Goal: Task Accomplishment & Management: Use online tool/utility

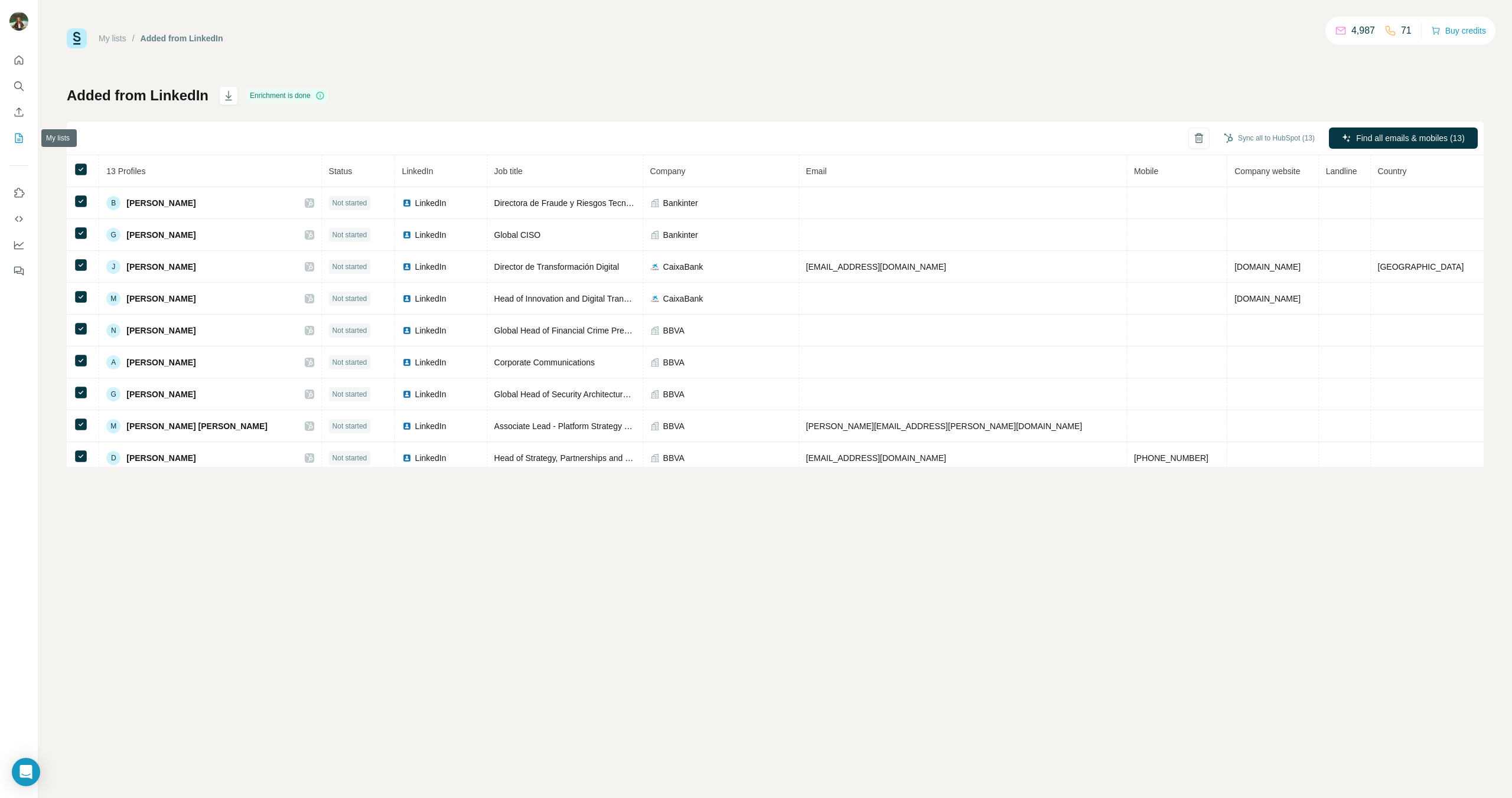
click at [13, 132] on button "My lists" at bounding box center [19, 138] width 19 height 22
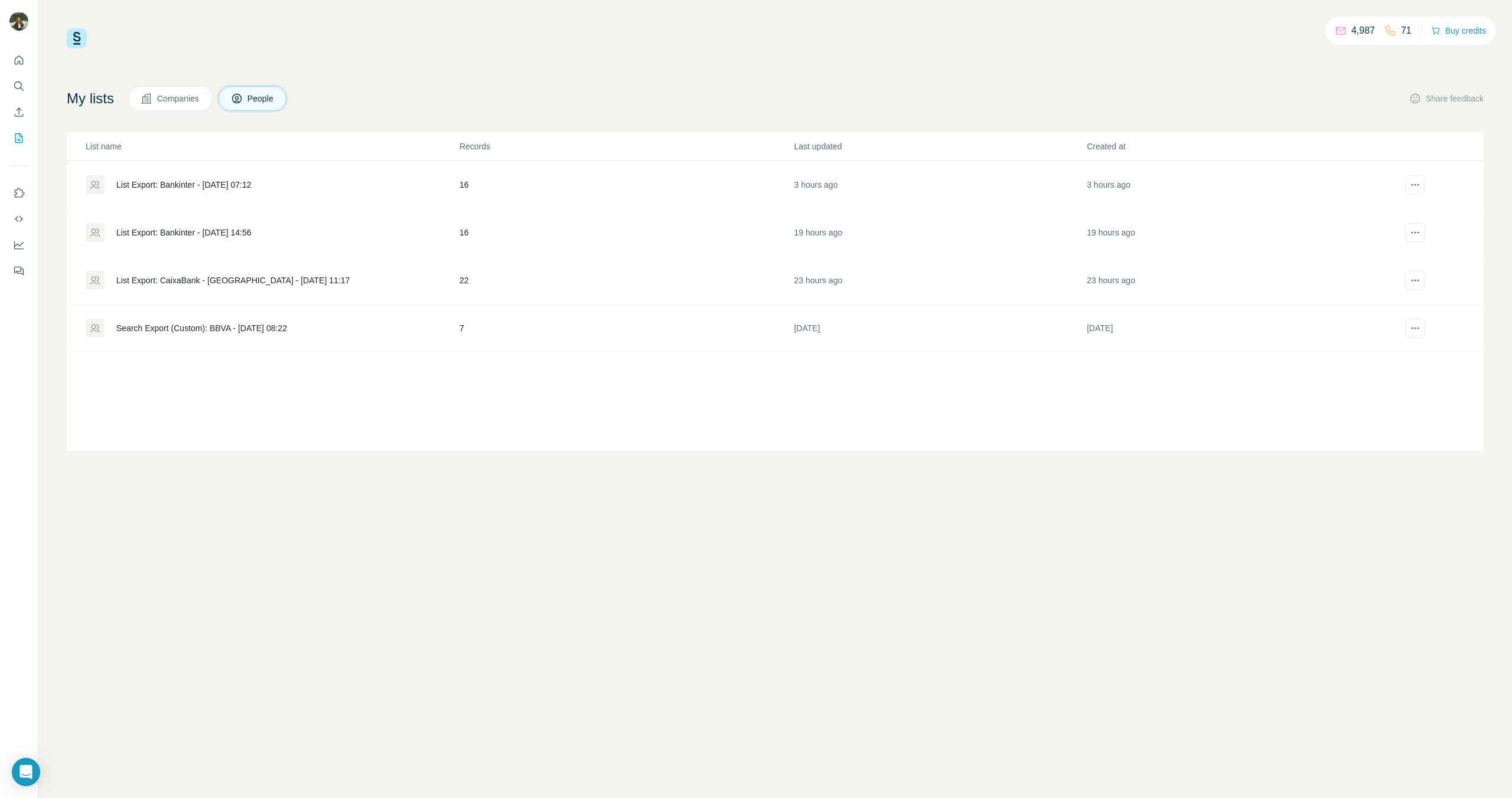
click at [173, 181] on div "List Export: Bankinter - [DATE] 07:12" at bounding box center [184, 185] width 136 height 12
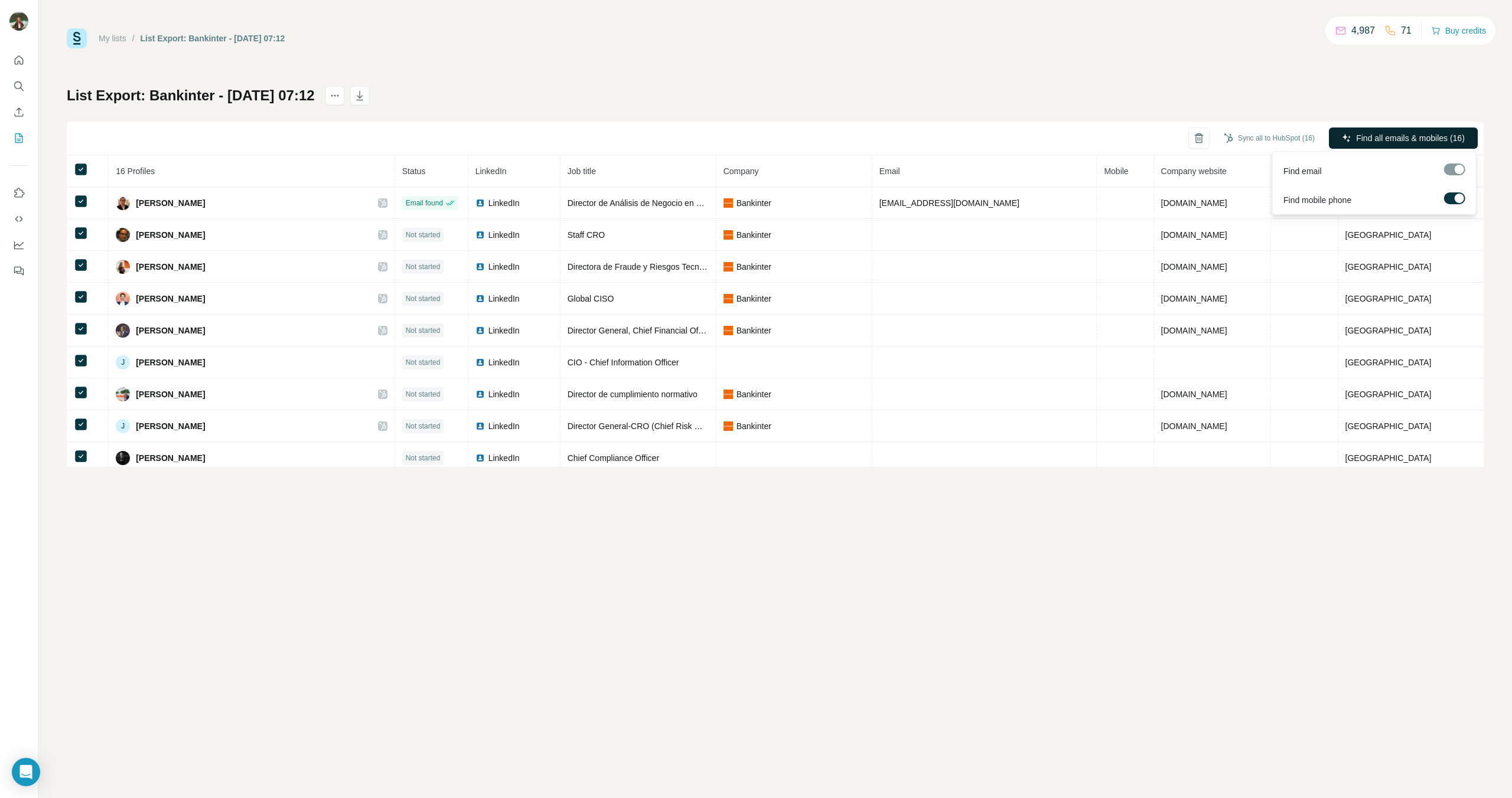
click at [1356, 133] on span "Find all emails & mobiles (16)" at bounding box center [1410, 138] width 109 height 12
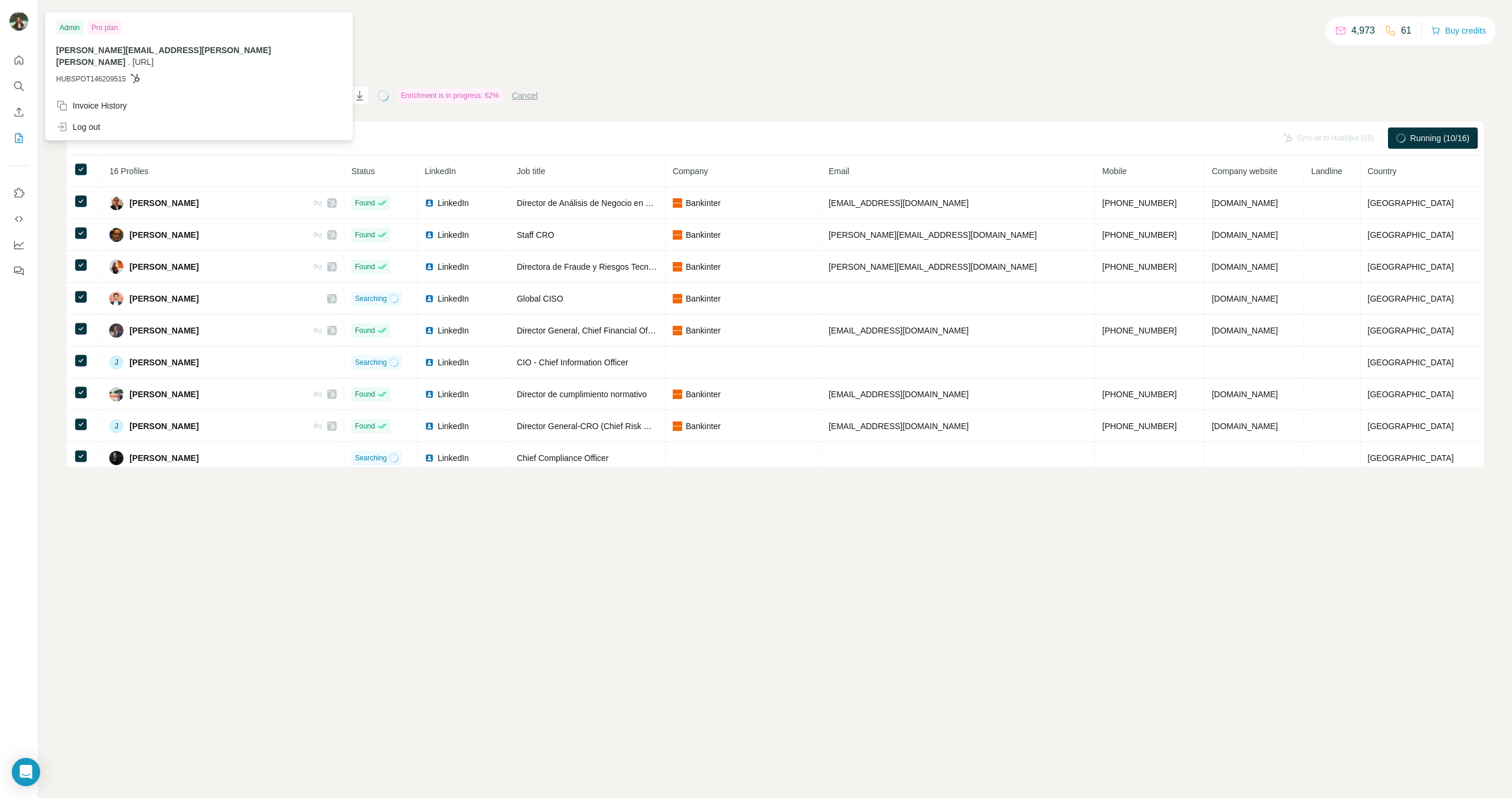
click at [22, 22] on img at bounding box center [19, 22] width 19 height 19
click at [24, 30] on div at bounding box center [19, 23] width 19 height 22
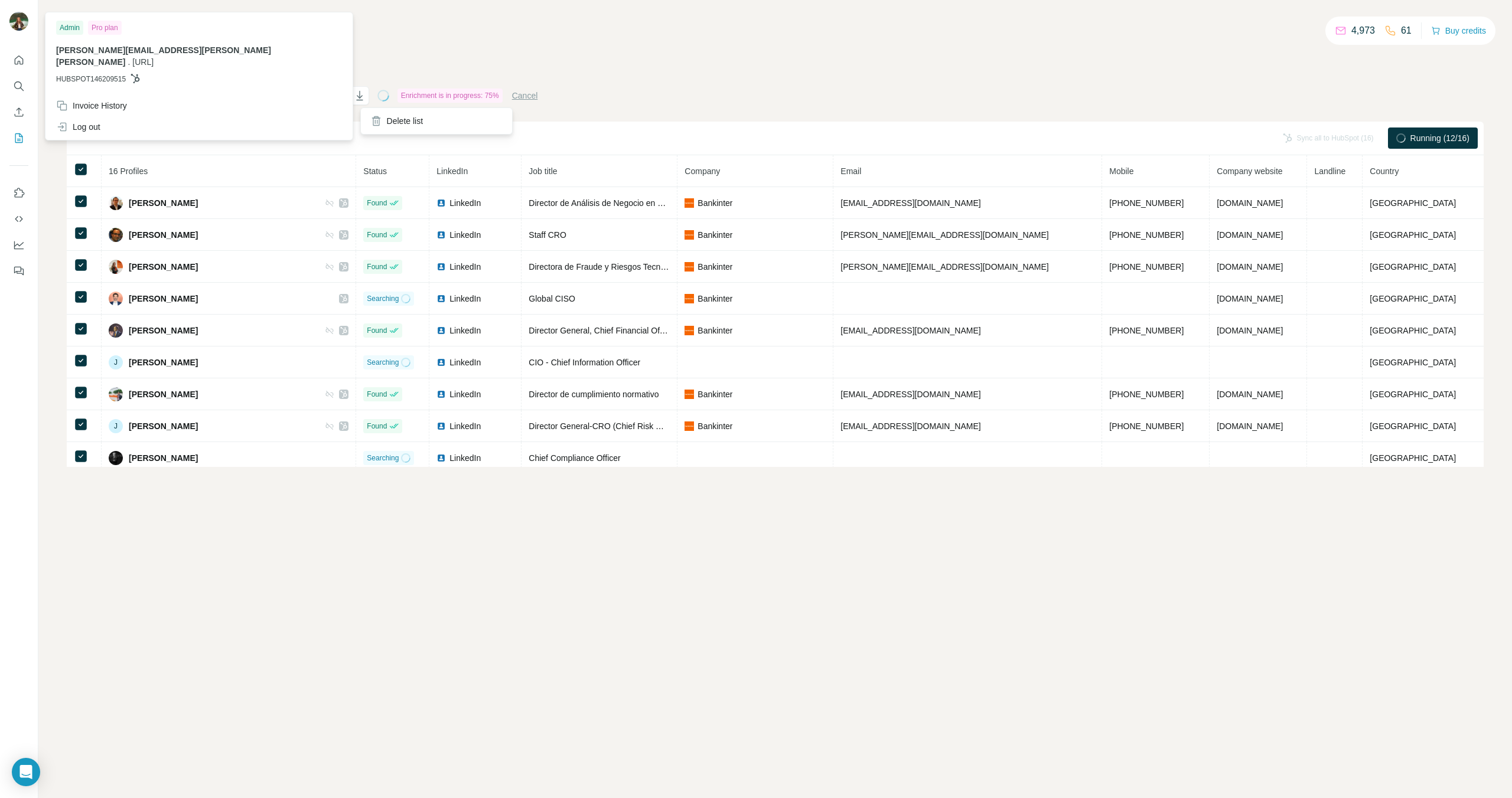
click at [335, 96] on icon "actions" at bounding box center [335, 96] width 2 height 2
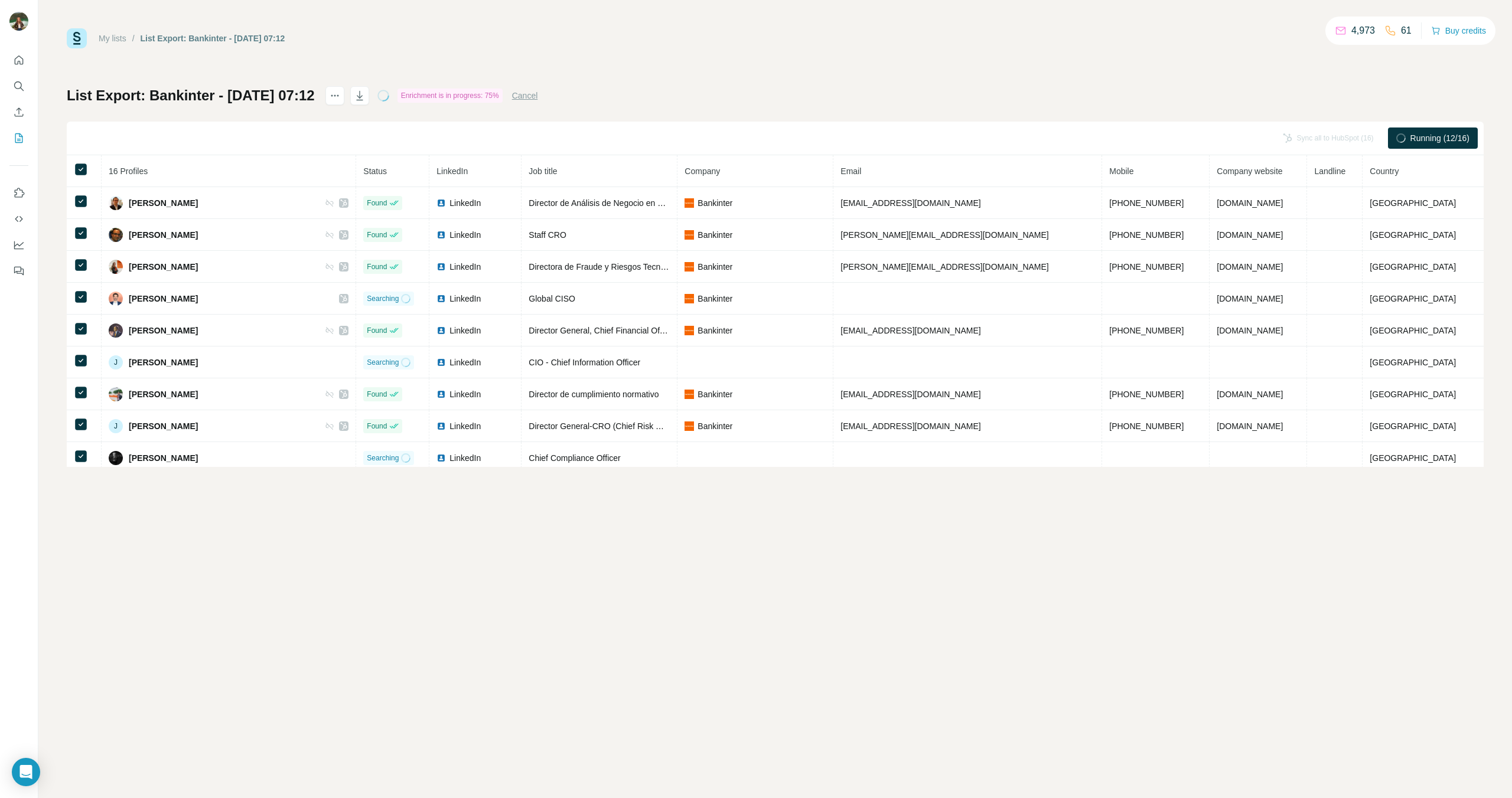
click at [631, 75] on div "My lists / List Export: Bankinter - 02/09/2025 07:12 4,973 61 Buy credits List …" at bounding box center [775, 247] width 1417 height 439
click at [22, 242] on icon "Dashboard" at bounding box center [19, 245] width 12 height 12
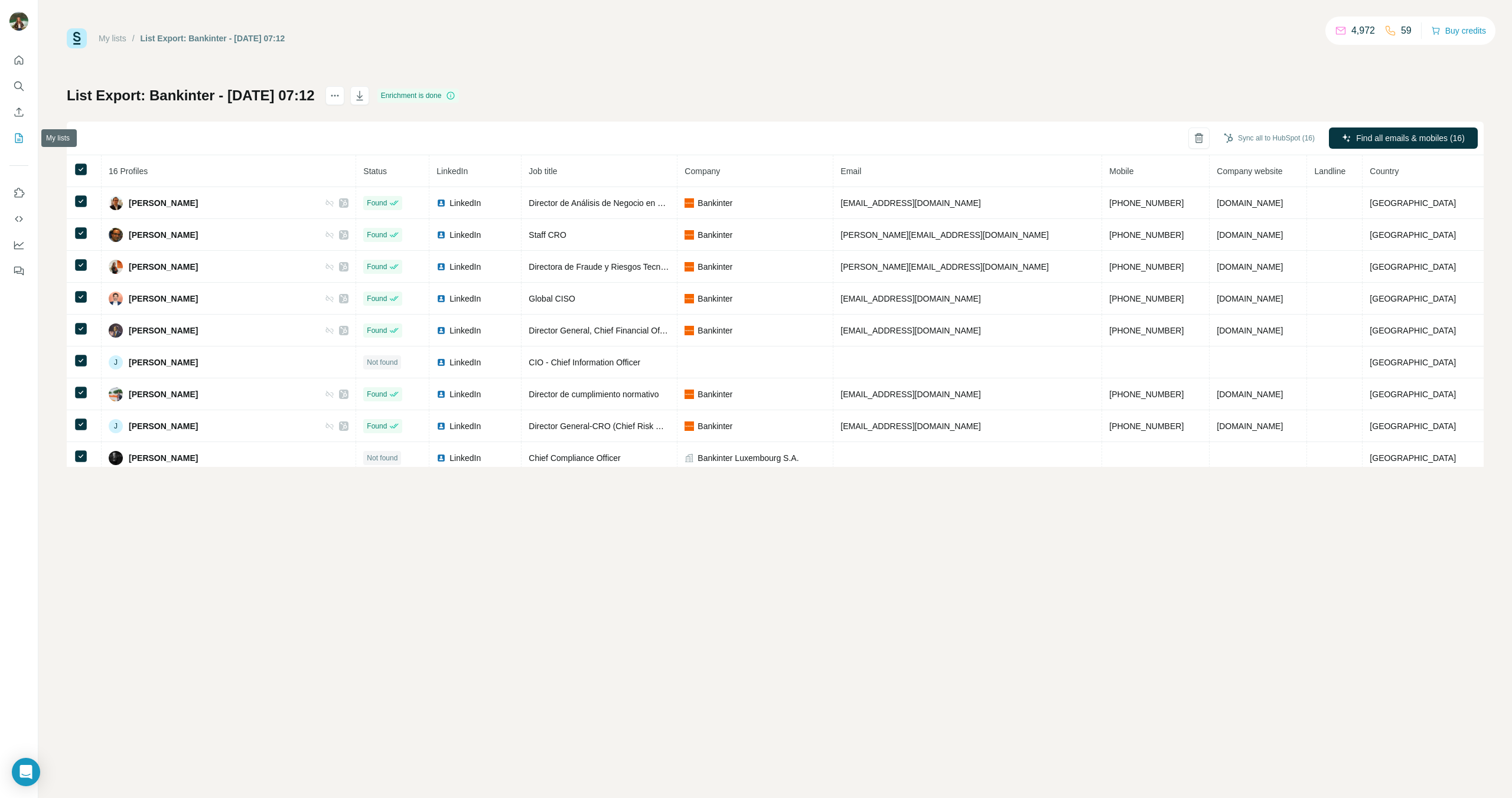
click at [20, 134] on icon "My lists" at bounding box center [20, 137] width 6 height 7
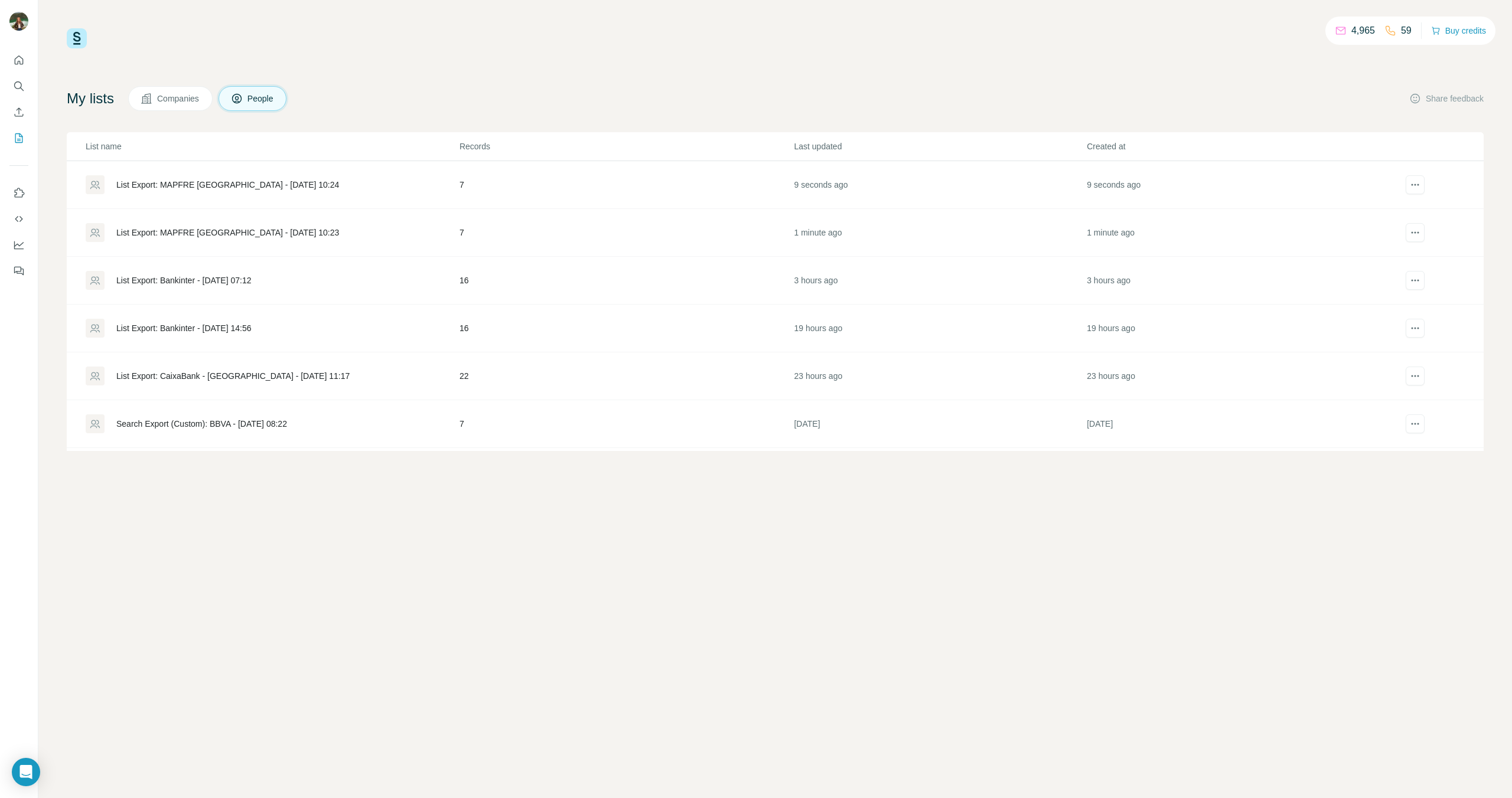
click at [191, 187] on div "List Export: MAPFRE [GEOGRAPHIC_DATA] - [DATE] 10:24" at bounding box center [228, 185] width 223 height 12
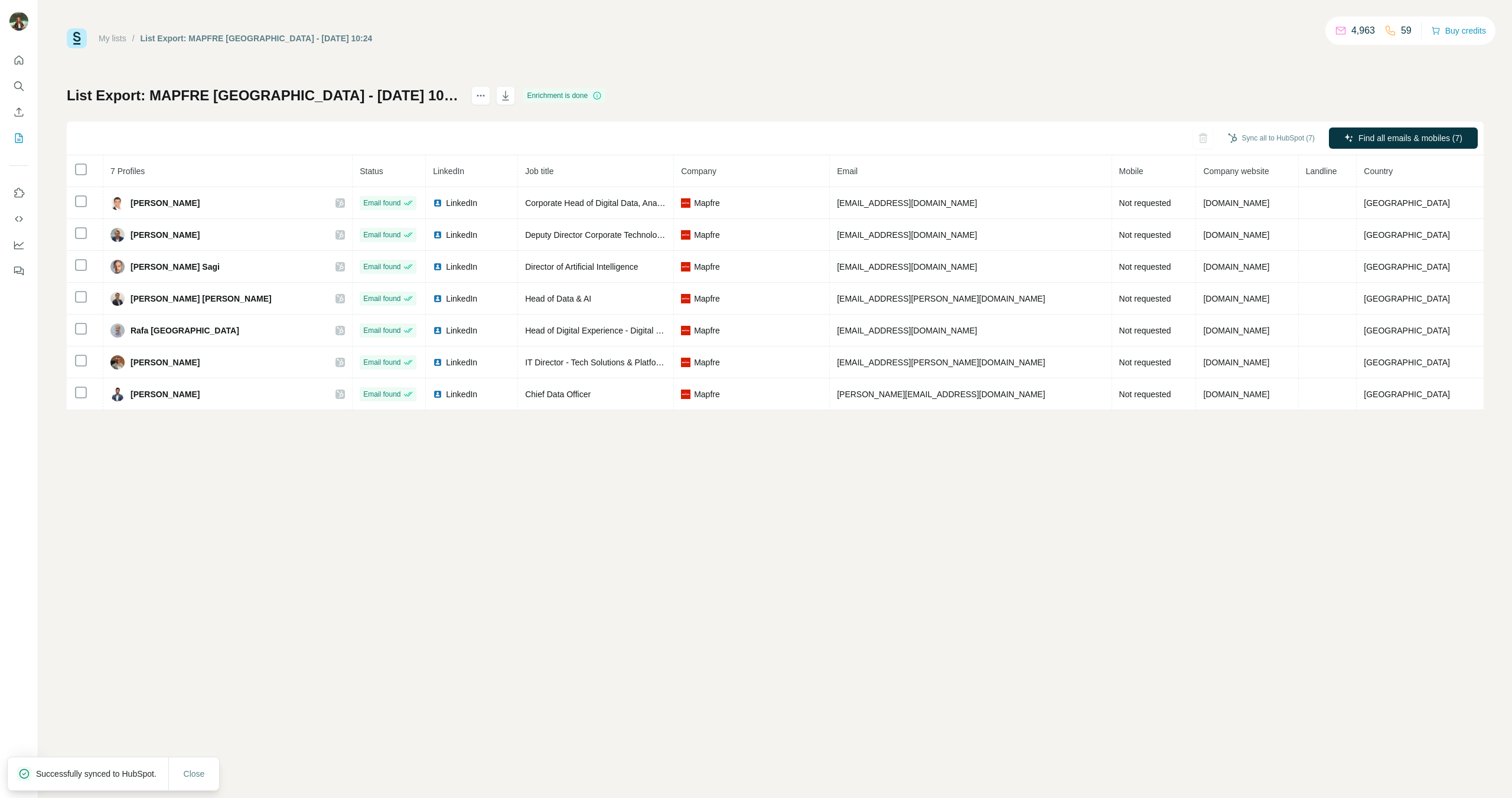
click at [1406, 27] on div "4,963 59 Buy credits" at bounding box center [1410, 31] width 170 height 28
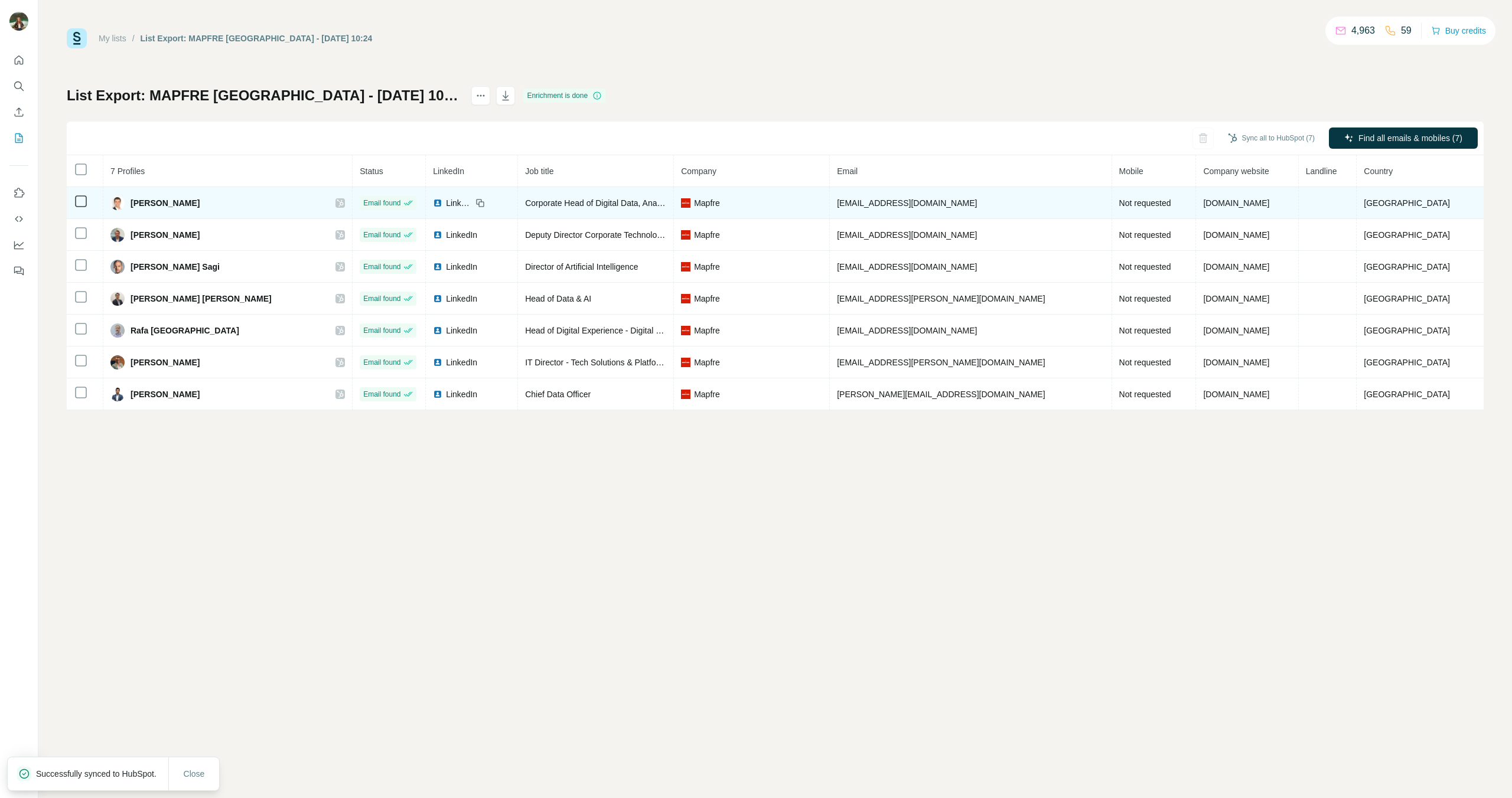
click at [1112, 204] on td "Not requested" at bounding box center [1154, 203] width 84 height 32
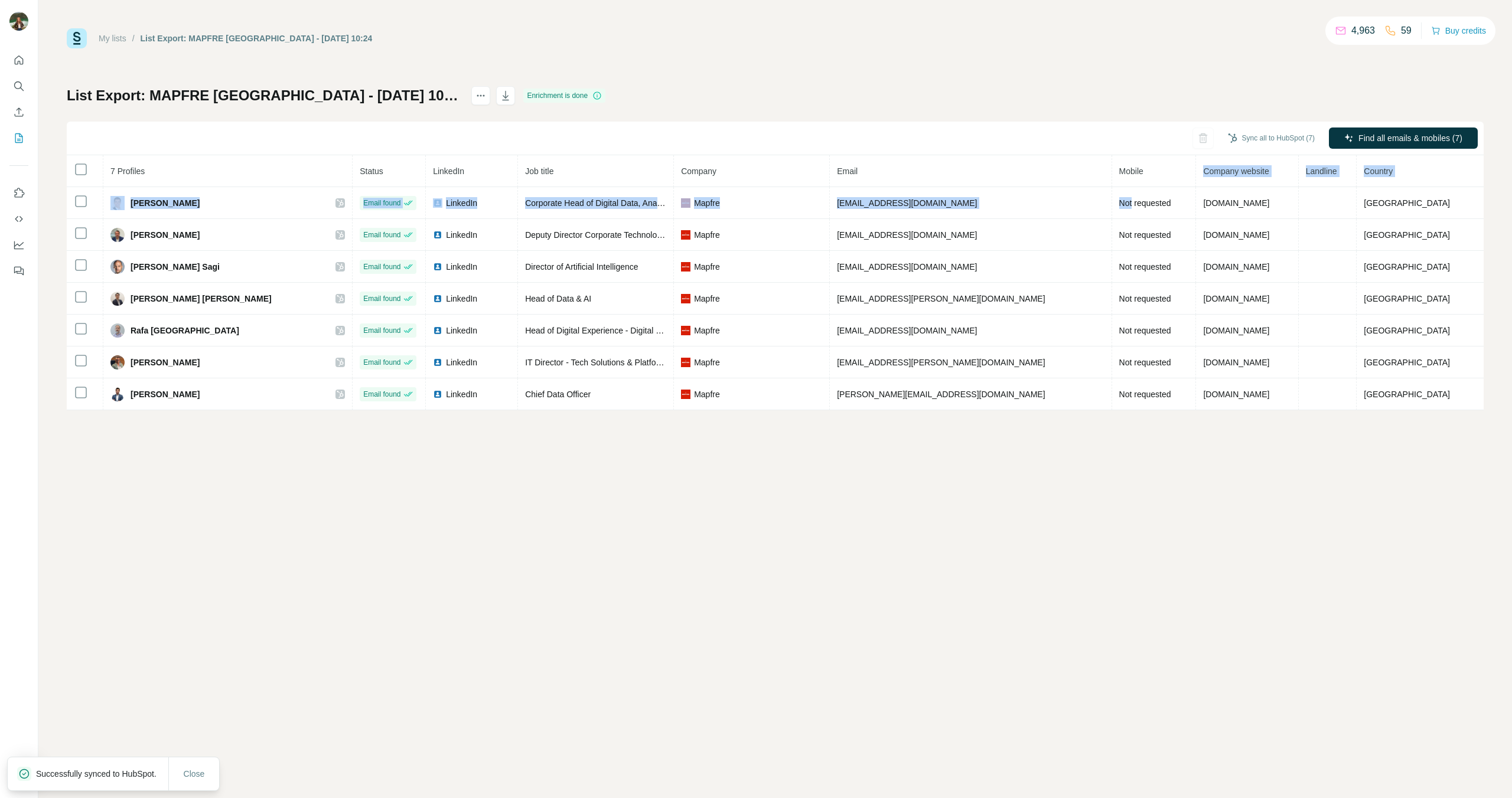
drag, startPoint x: 1104, startPoint y: 197, endPoint x: 1130, endPoint y: 183, distance: 29.5
click at [1130, 183] on table "7 Profiles Status LinkedIn Job title Company Email Mobile Company website Landl…" at bounding box center [775, 282] width 1417 height 255
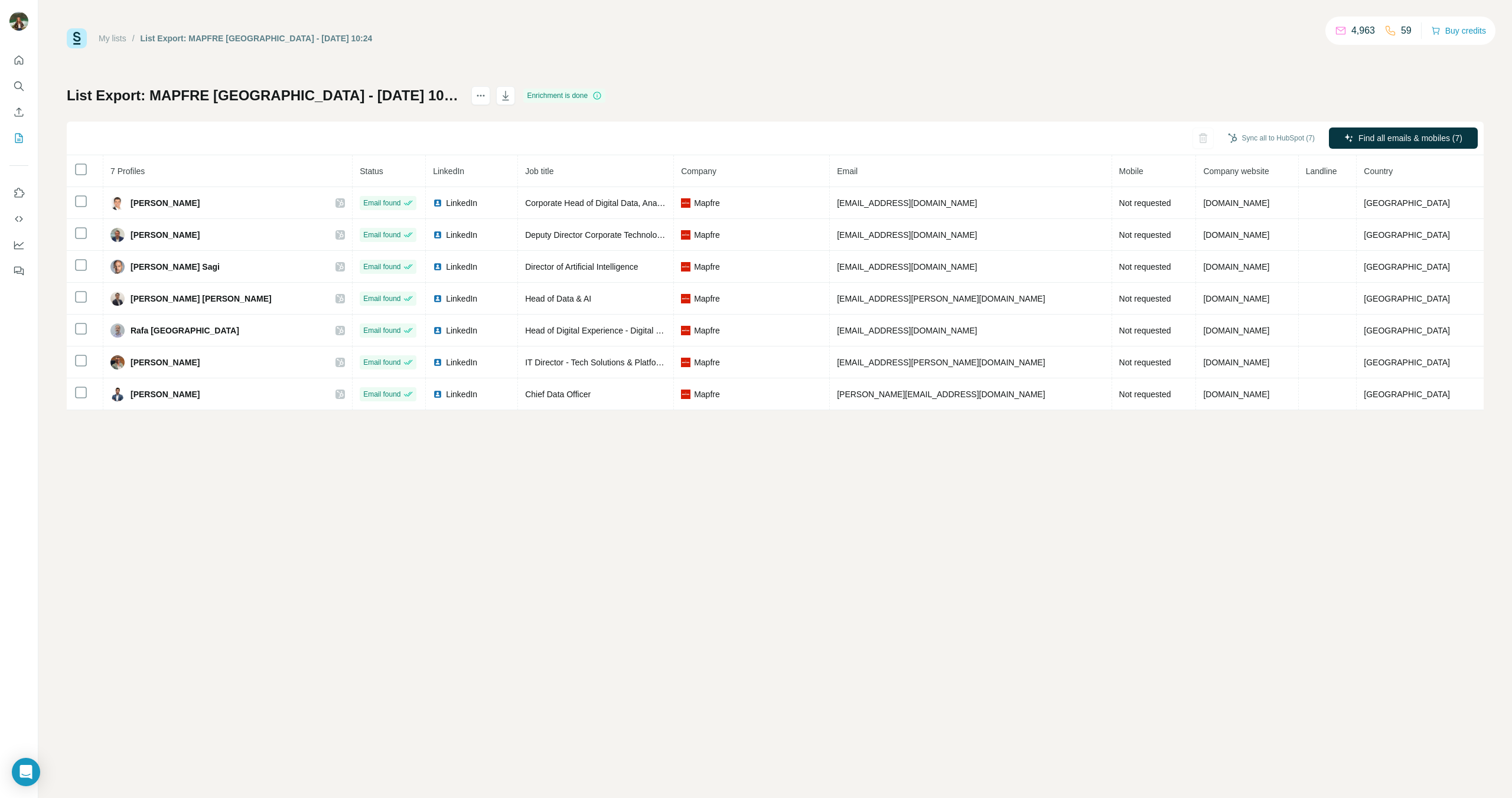
click at [1124, 84] on div "My lists / List Export: MAPFRE SPAIN - 02/09/2025 10:24 4,963 59 Buy credits Li…" at bounding box center [775, 219] width 1417 height 382
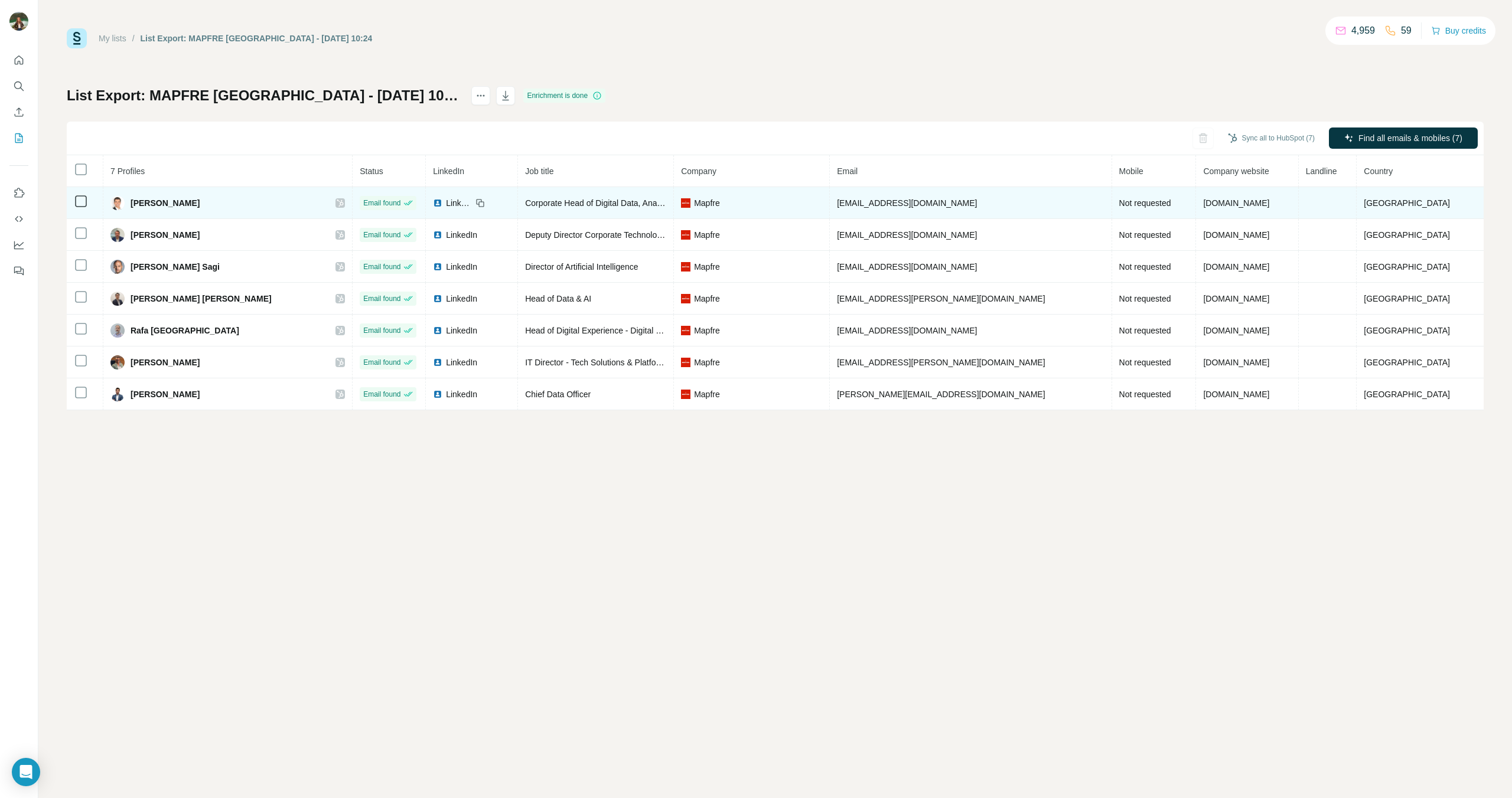
click at [344, 202] on icon at bounding box center [340, 203] width 7 height 9
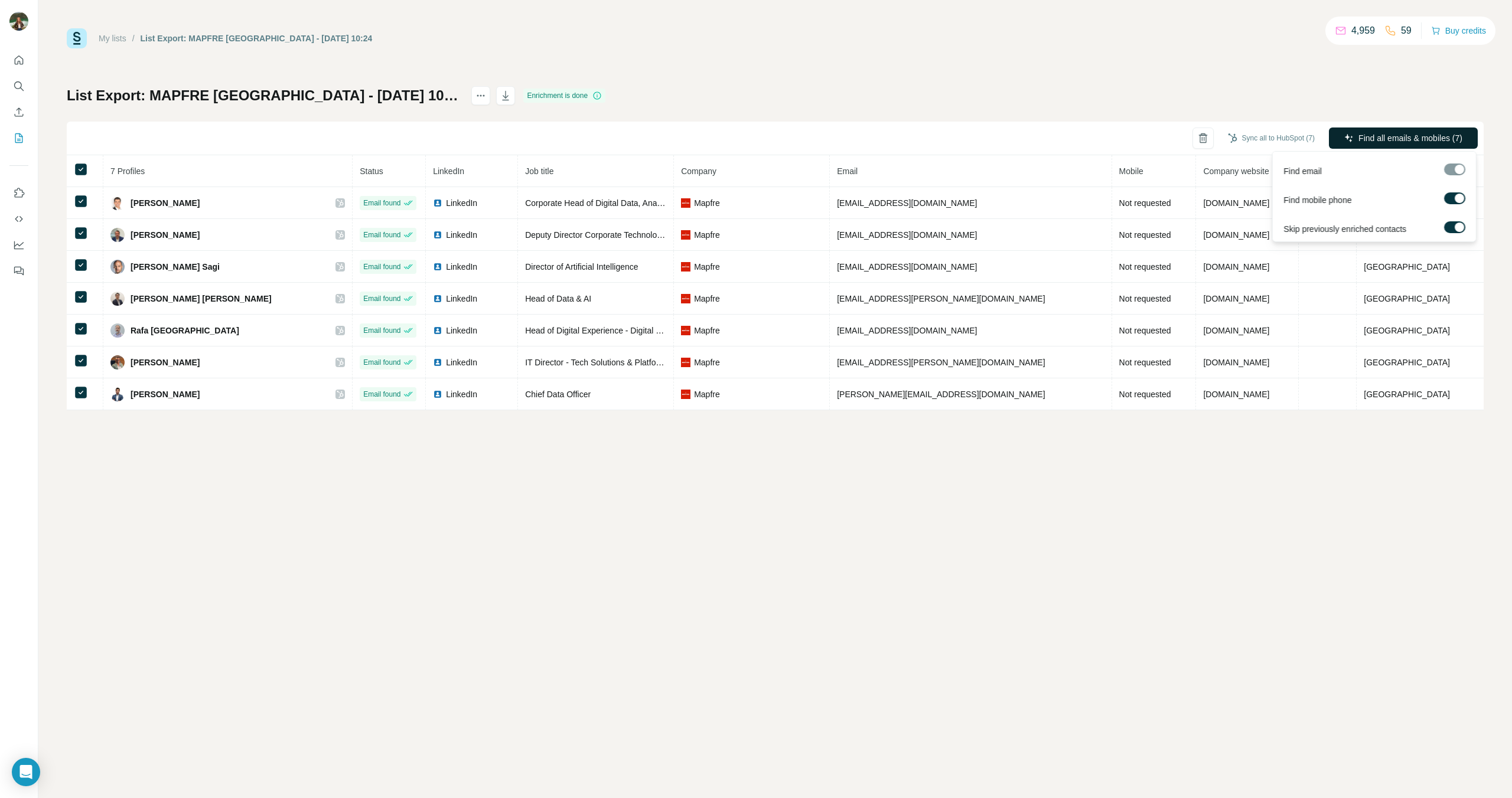
click at [1425, 135] on span "Find all emails & mobiles (7)" at bounding box center [1410, 138] width 104 height 12
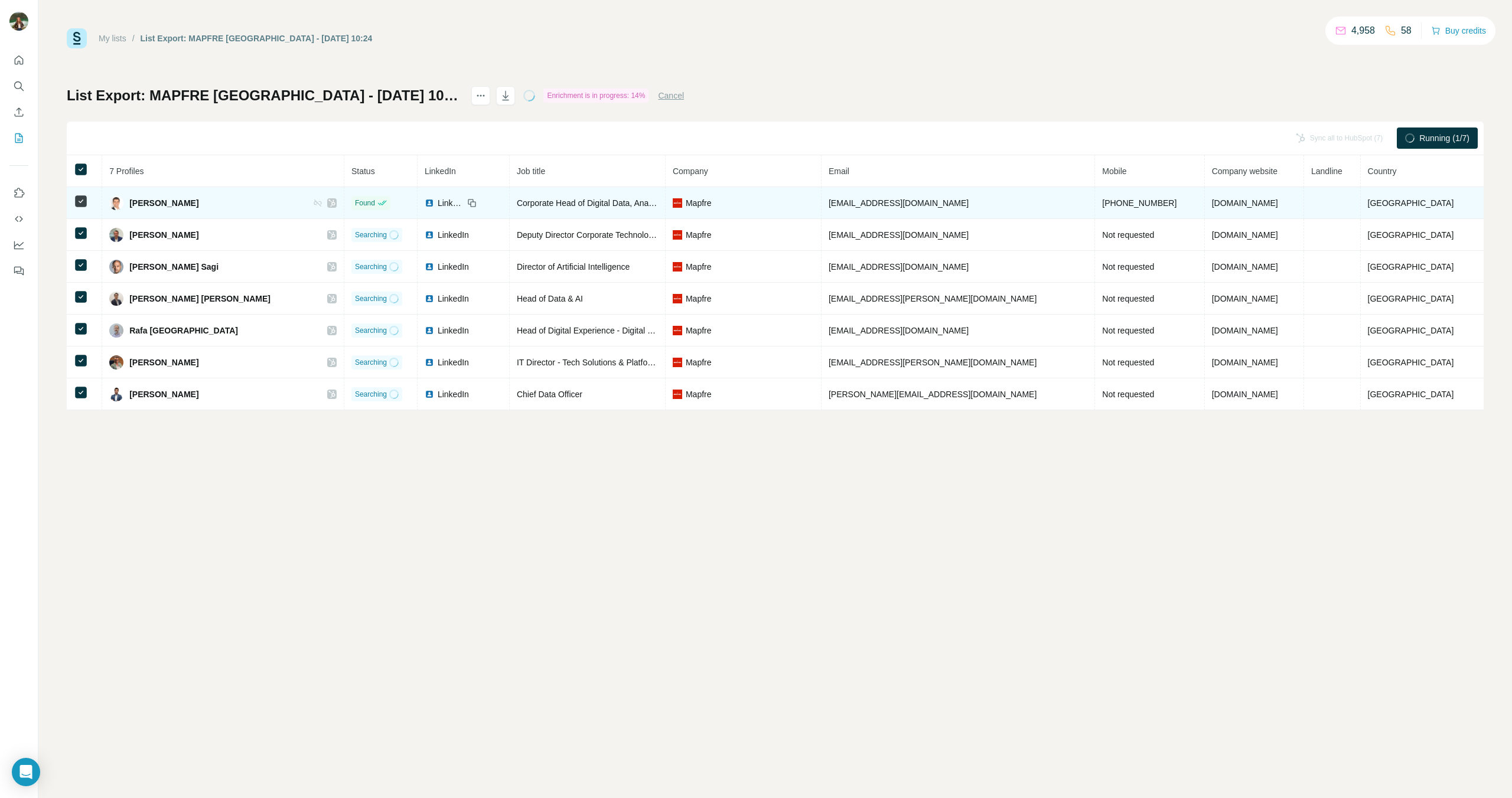
click at [1107, 202] on span "[PHONE_NUMBER]" at bounding box center [1139, 203] width 74 height 9
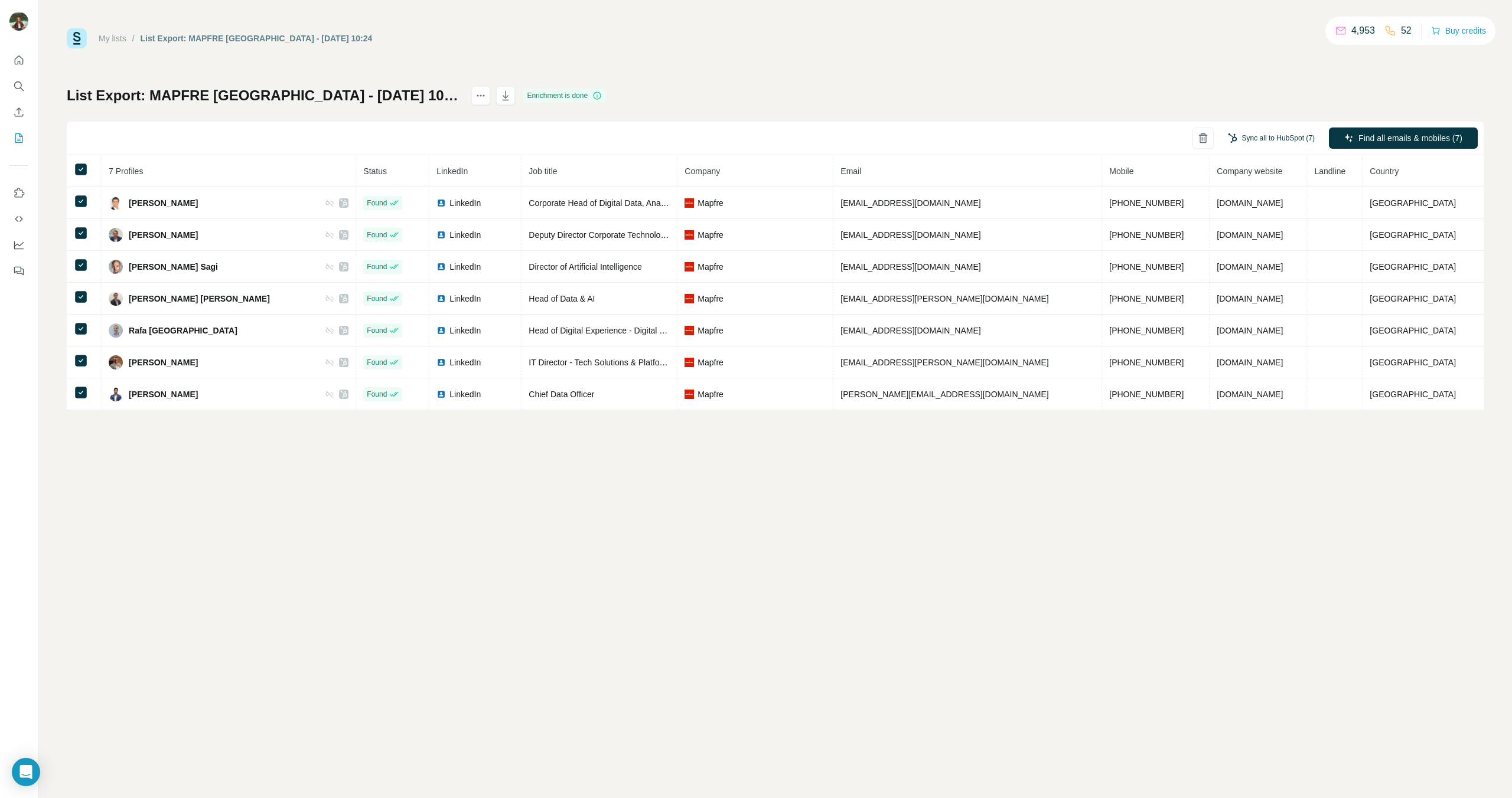
click at [1250, 137] on button "Sync all to HubSpot (7)" at bounding box center [1271, 138] width 103 height 18
click at [1235, 222] on button "Sync all to HubSpot" at bounding box center [1252, 227] width 131 height 24
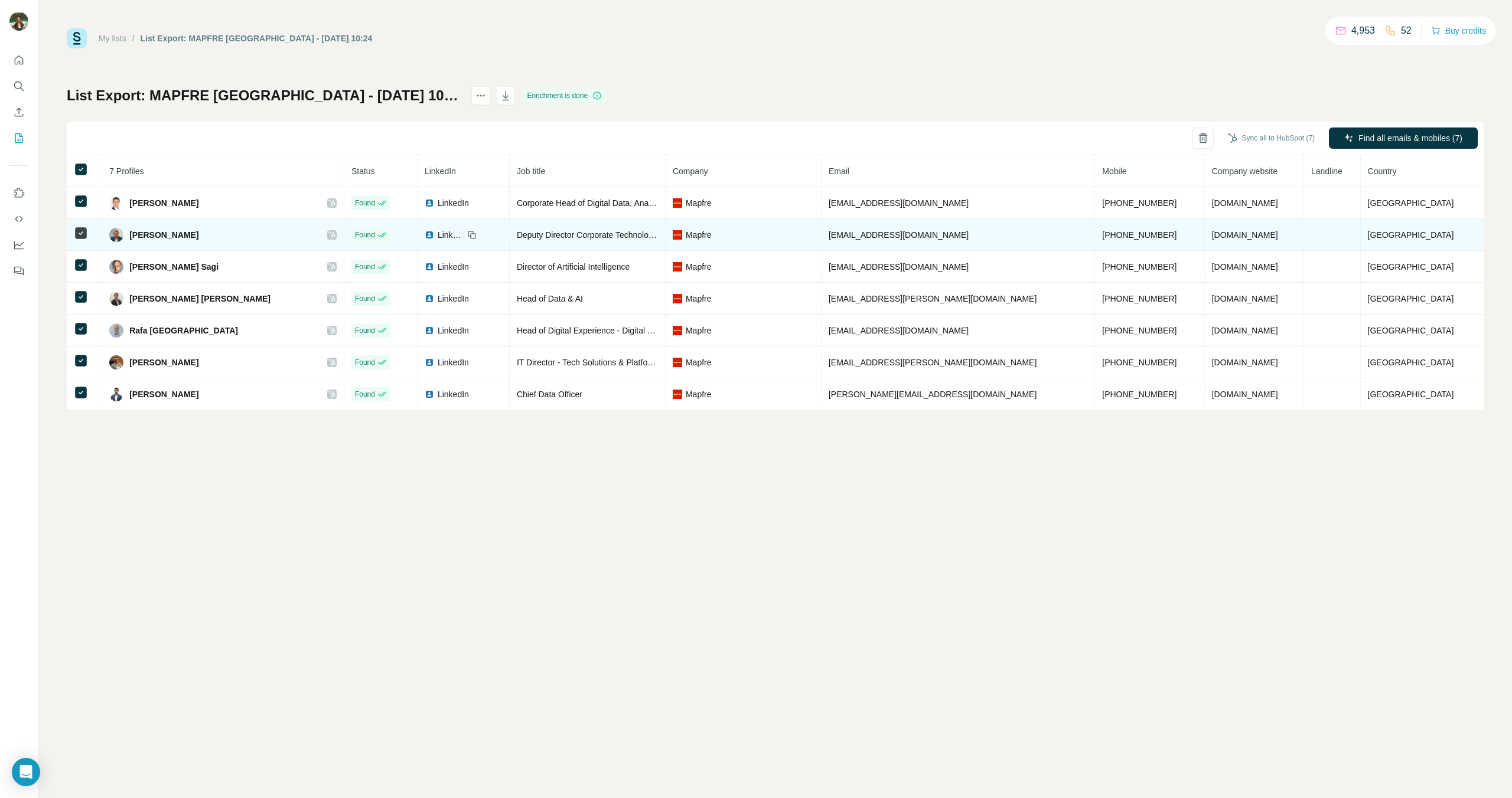
click at [335, 234] on icon at bounding box center [332, 235] width 7 height 9
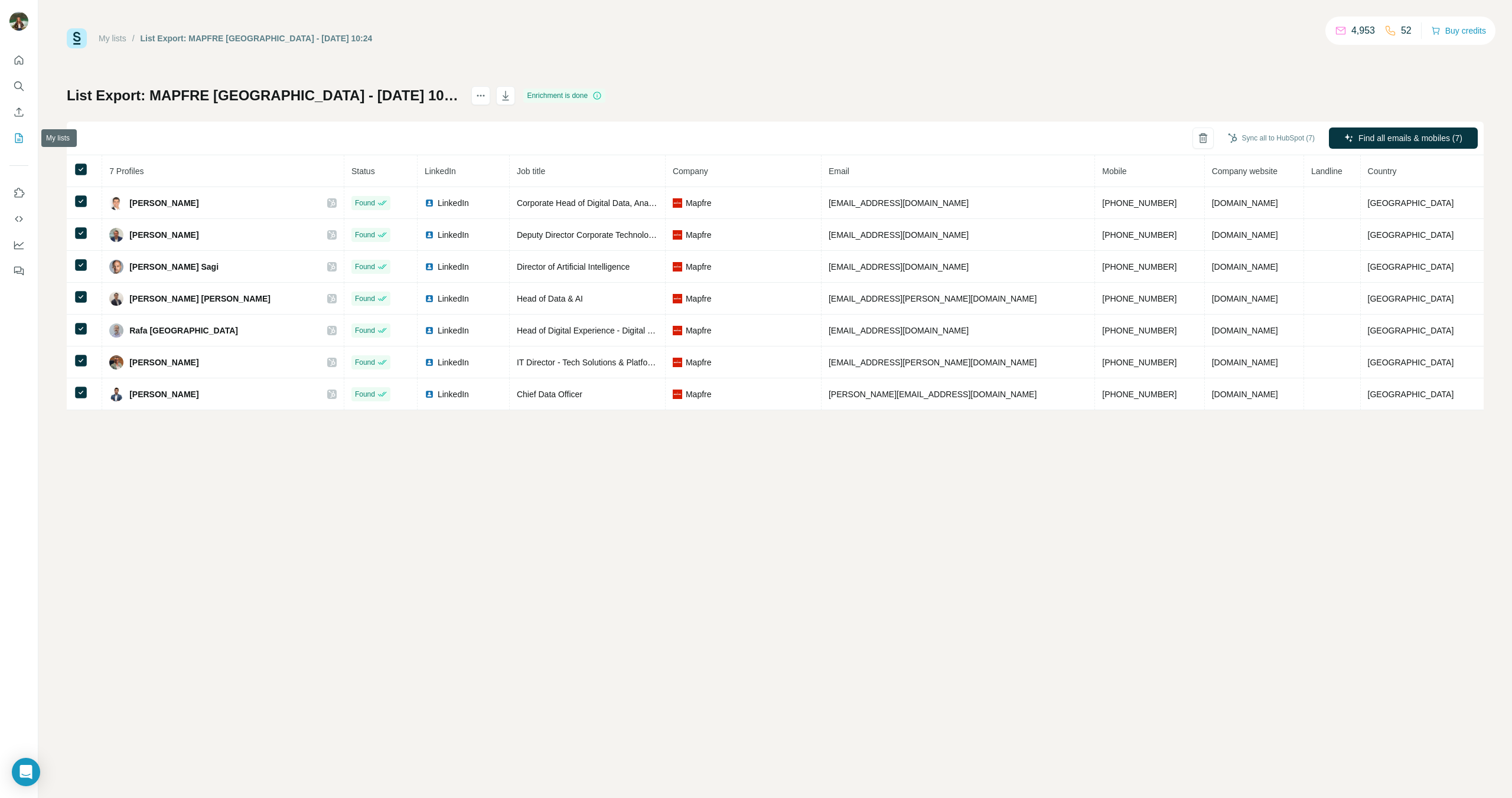
click at [16, 136] on icon "My lists" at bounding box center [19, 138] width 12 height 12
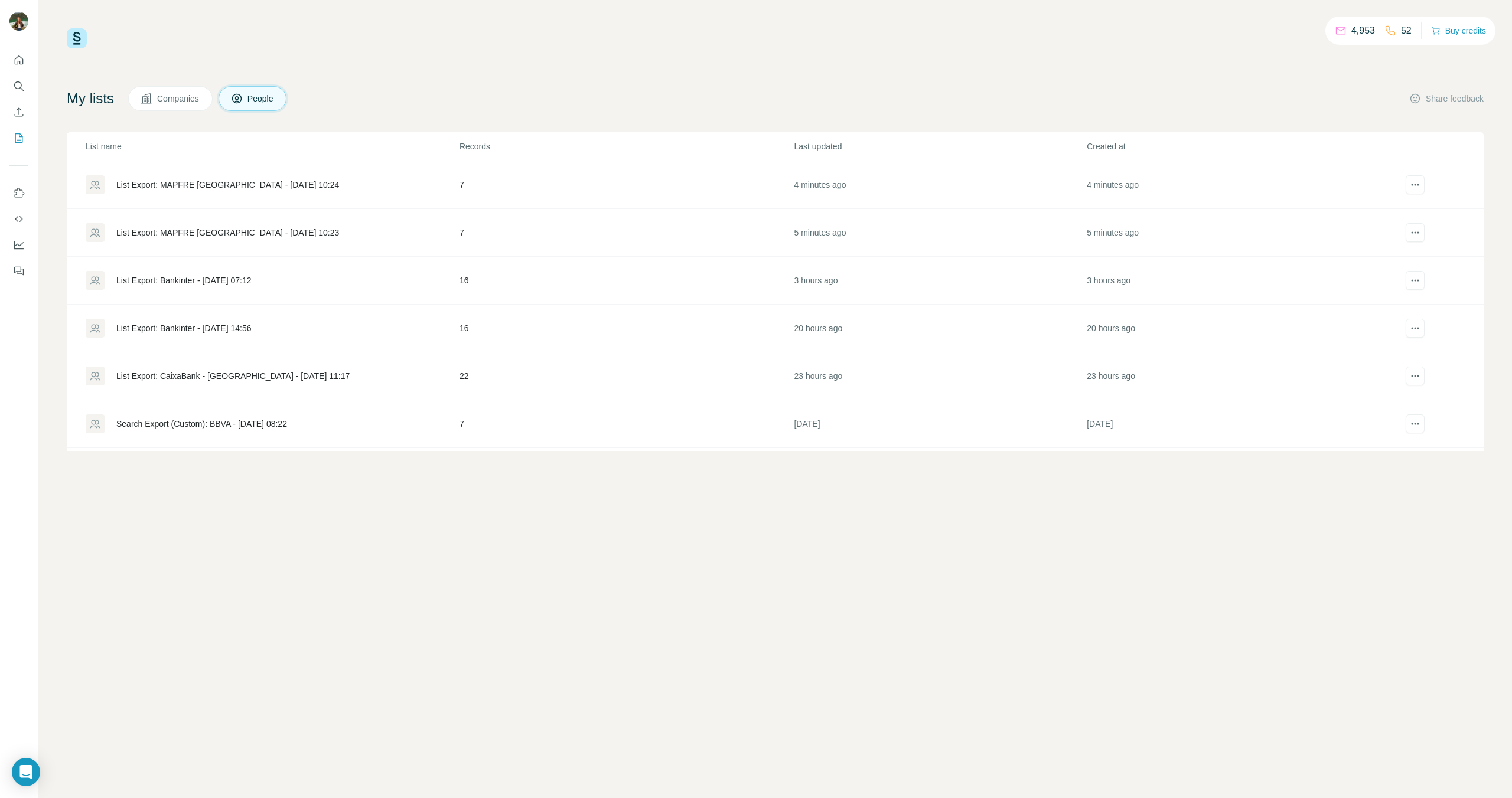
click at [148, 282] on div "List Export: Bankinter - [DATE] 07:12" at bounding box center [184, 280] width 136 height 12
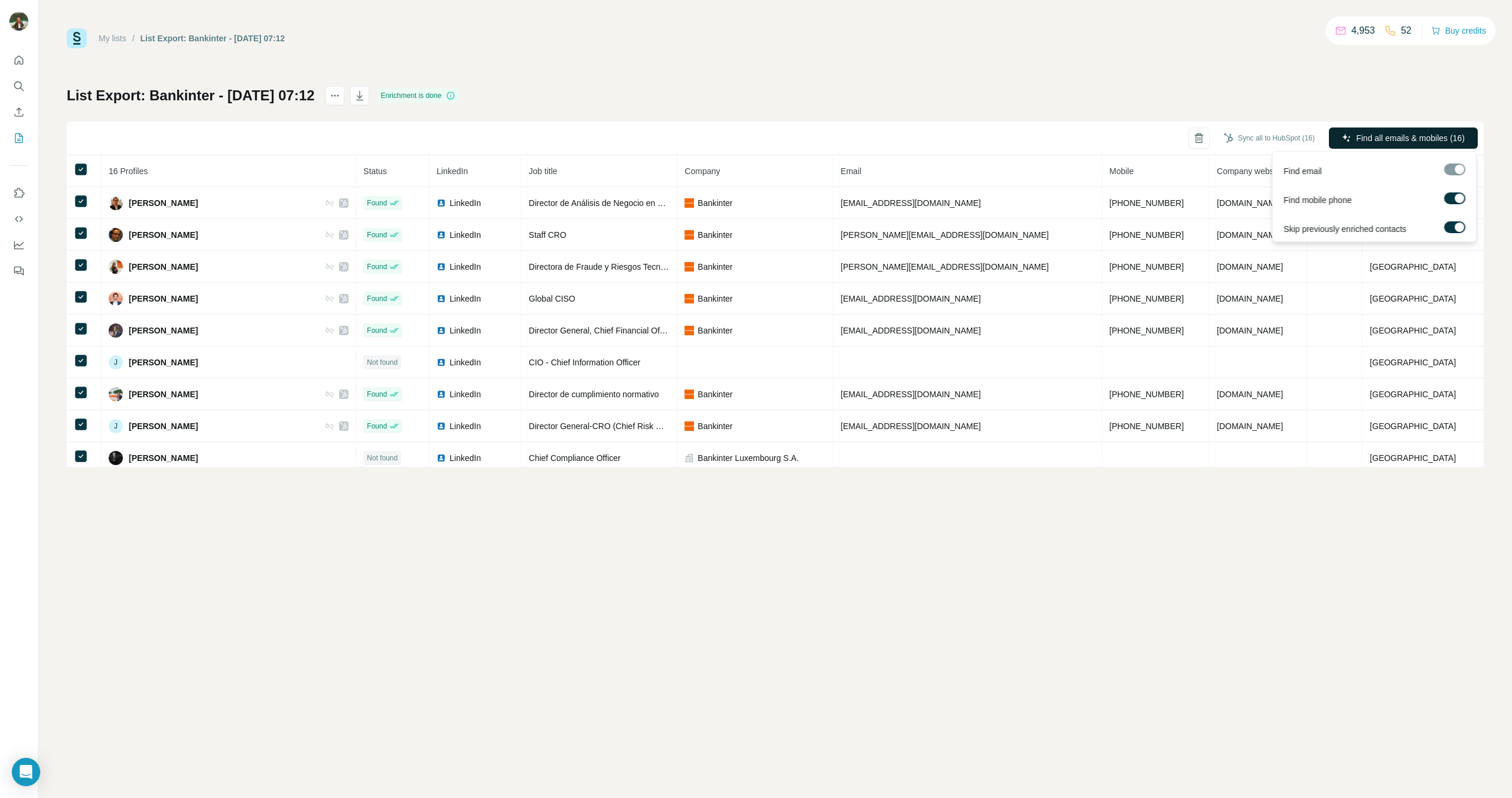
click at [1379, 137] on span "Find all emails & mobiles (16)" at bounding box center [1410, 138] width 109 height 12
click at [1463, 166] on div at bounding box center [1455, 170] width 22 height 12
click at [1454, 165] on div at bounding box center [1455, 170] width 22 height 12
click at [1457, 169] on div at bounding box center [1455, 170] width 22 height 12
click at [1456, 169] on div at bounding box center [1455, 170] width 22 height 12
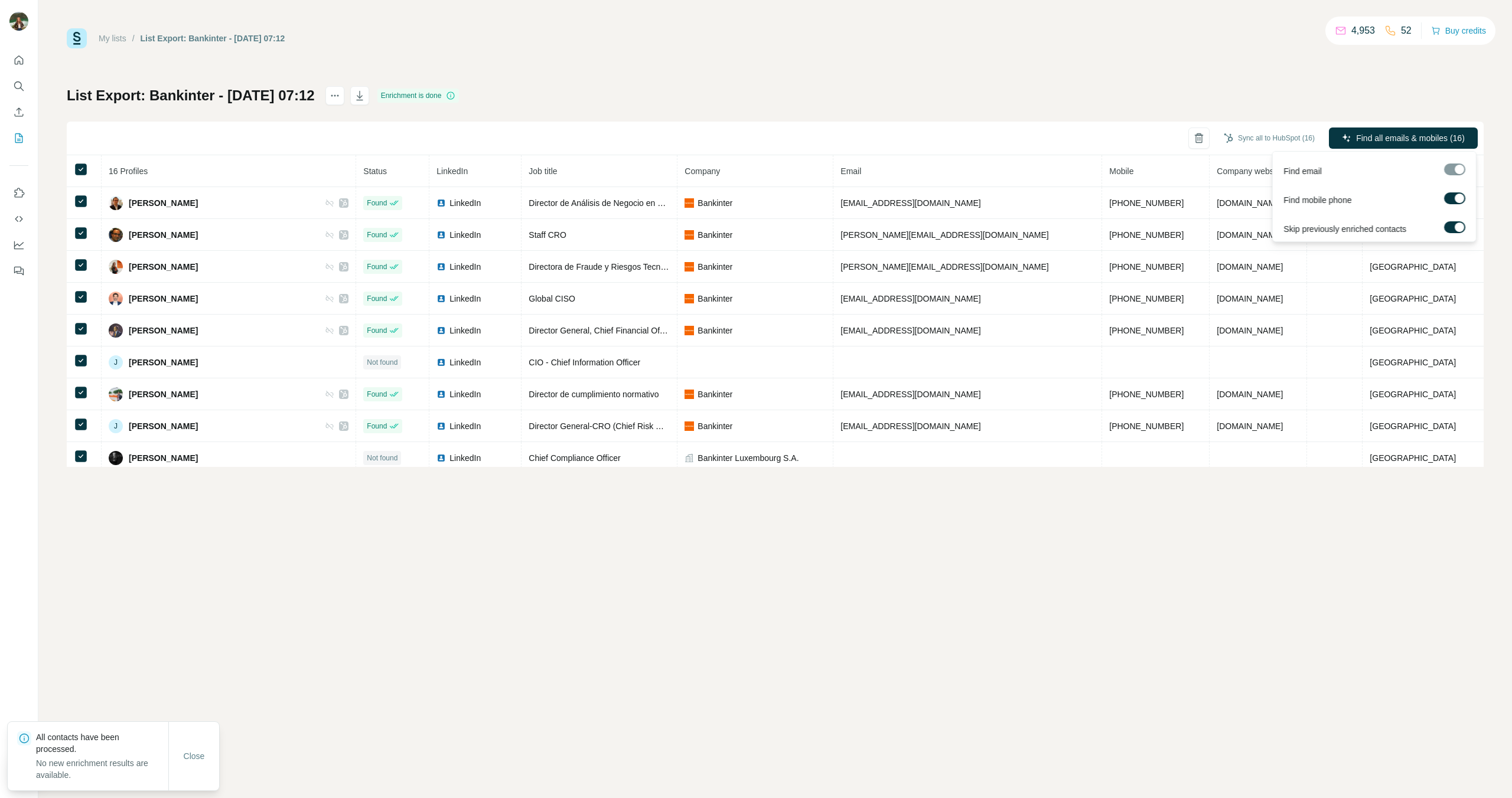
click at [1456, 169] on div at bounding box center [1455, 170] width 22 height 12
click at [1456, 170] on div at bounding box center [1455, 170] width 22 height 12
click at [1452, 170] on div at bounding box center [1455, 170] width 22 height 12
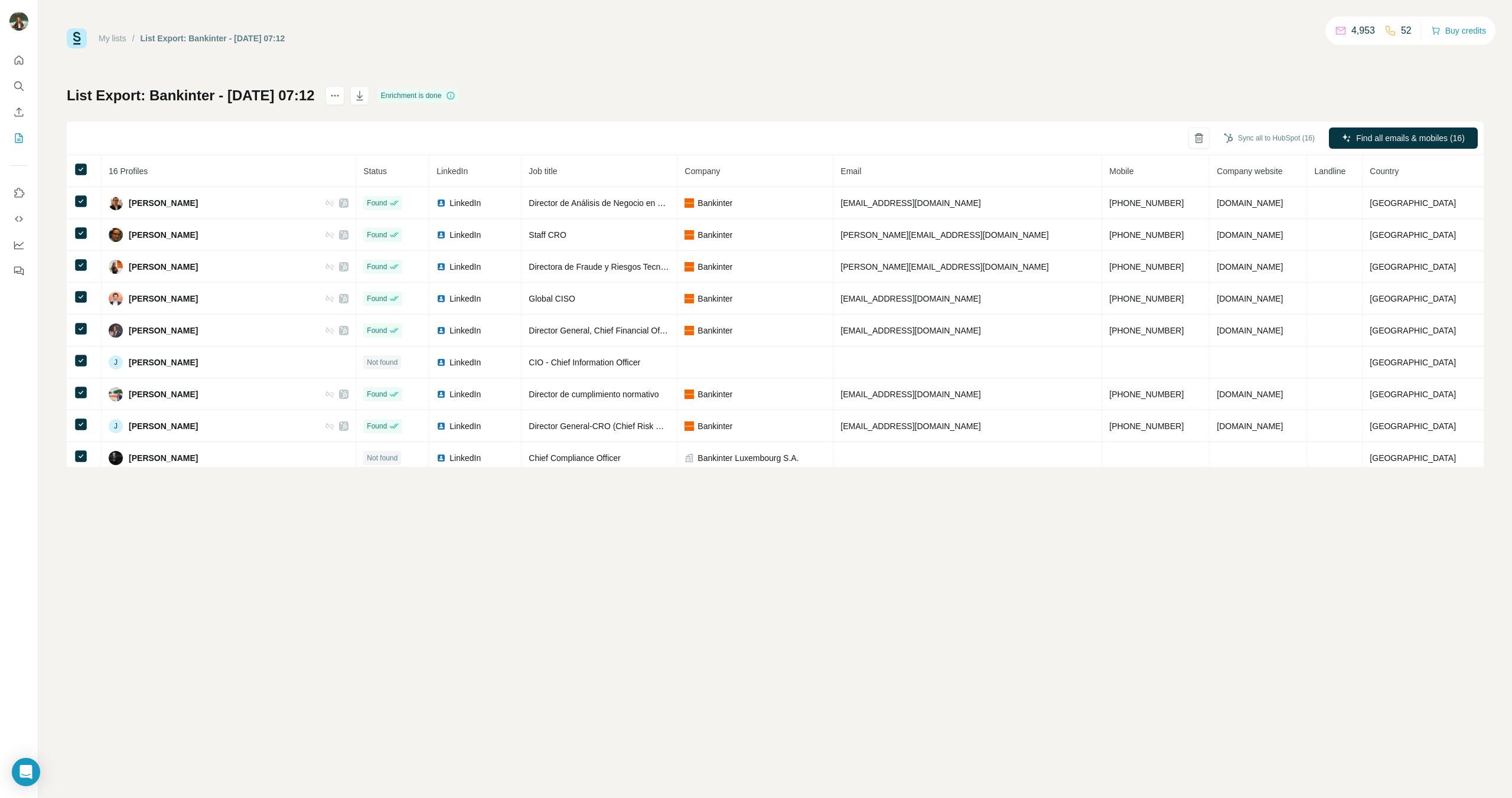
click at [973, 88] on div "List Export: Bankinter - [DATE] 07:12 Enrichment is done Sync all to HubSpot (1…" at bounding box center [775, 276] width 1417 height 381
click at [1259, 137] on button "Sync all to HubSpot (16)" at bounding box center [1269, 138] width 107 height 18
click at [1215, 300] on icon "button" at bounding box center [1214, 297] width 11 height 12
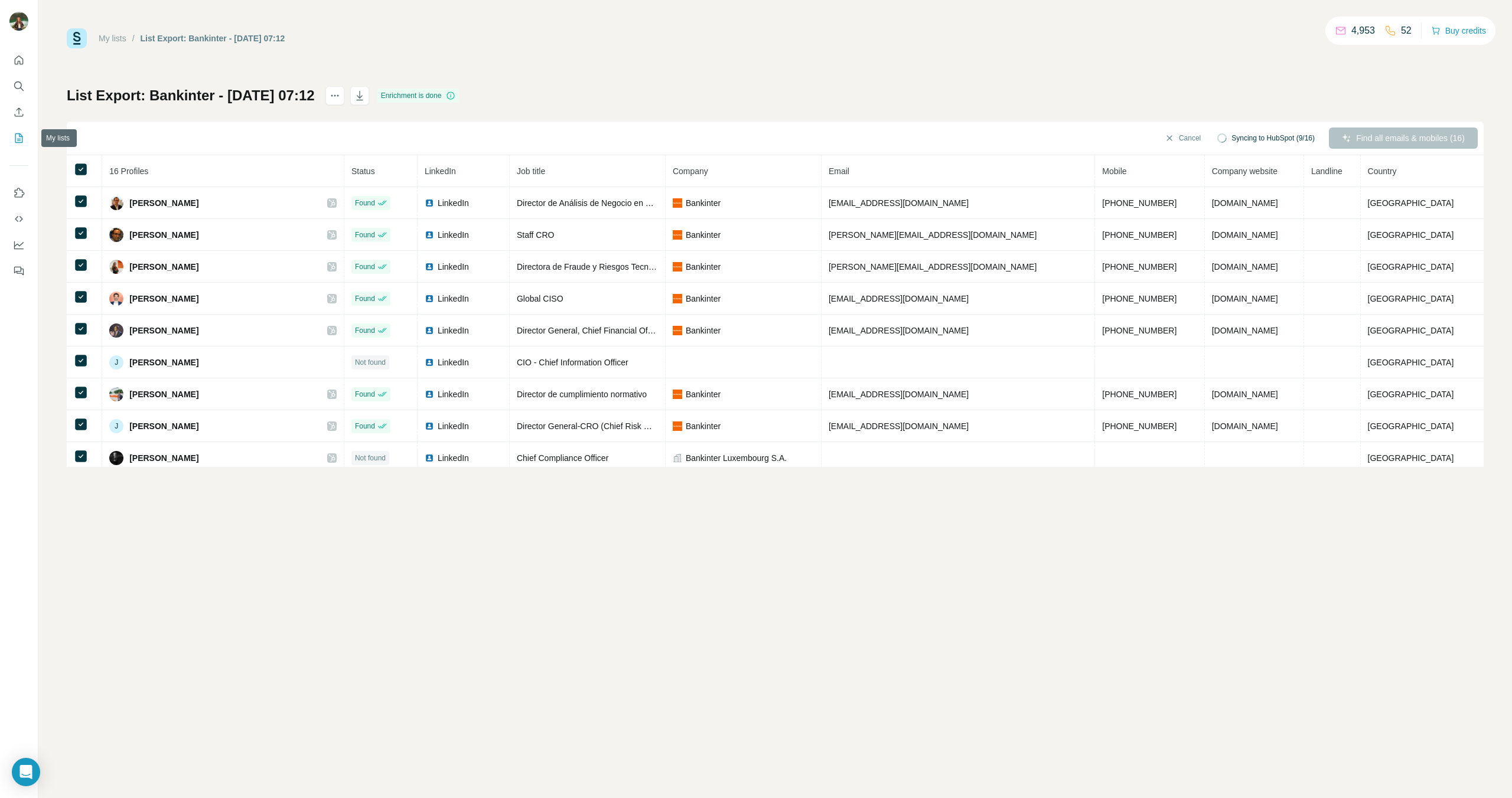
click at [18, 136] on icon "My lists" at bounding box center [19, 138] width 12 height 12
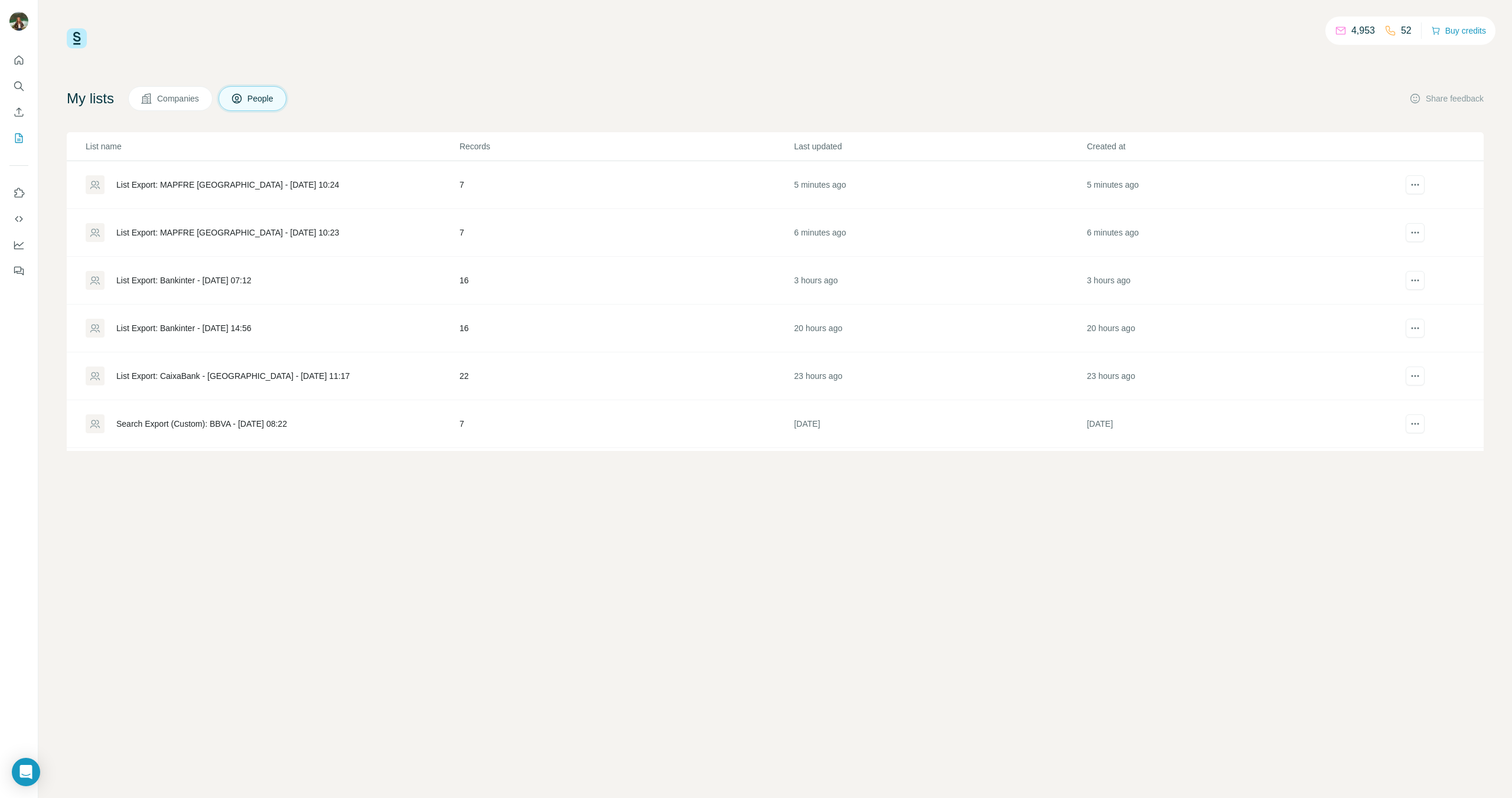
click at [175, 280] on div "List Export: Bankinter - [DATE] 07:12" at bounding box center [184, 280] width 136 height 12
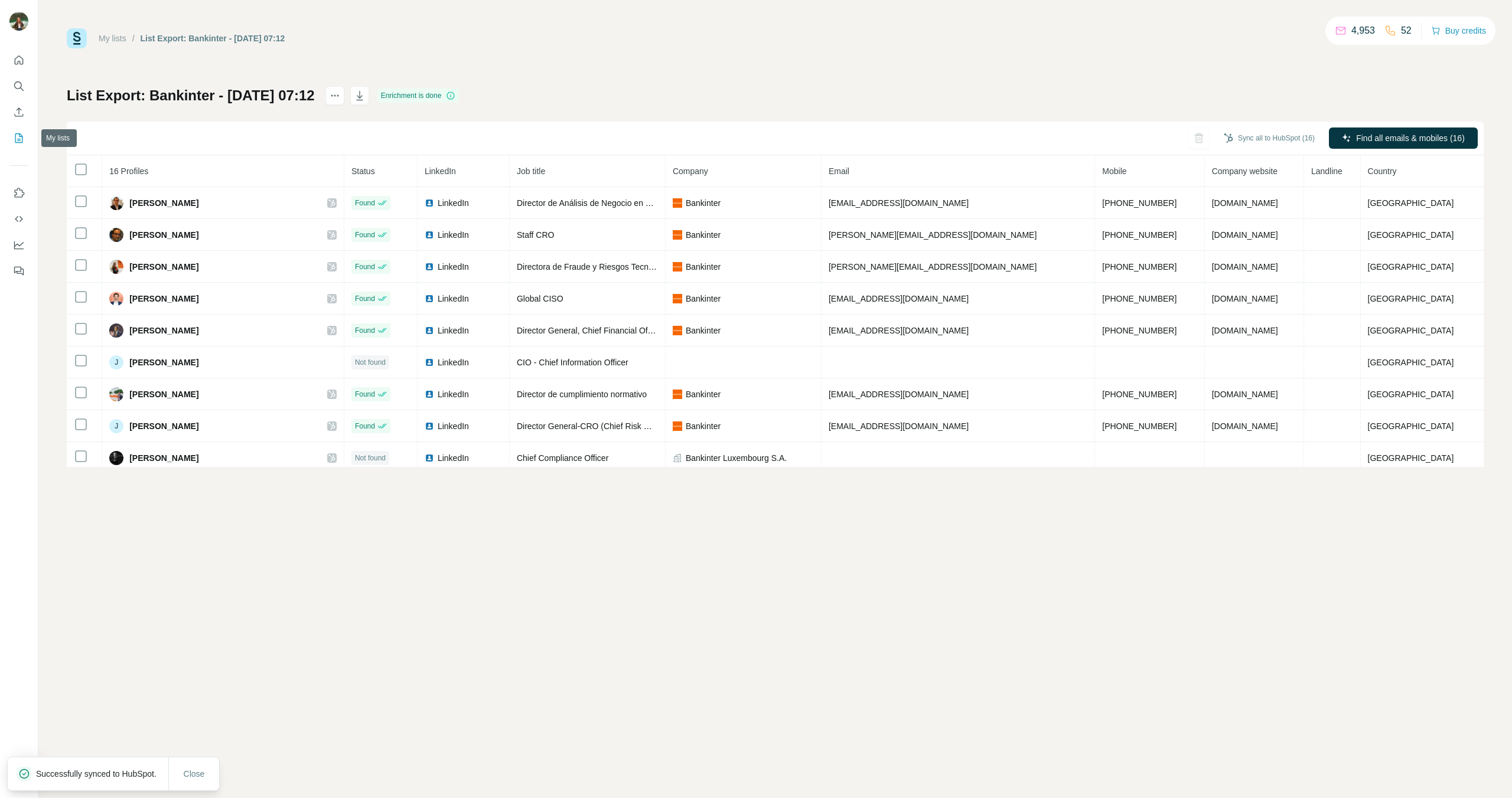
click at [17, 137] on icon "My lists" at bounding box center [19, 138] width 12 height 12
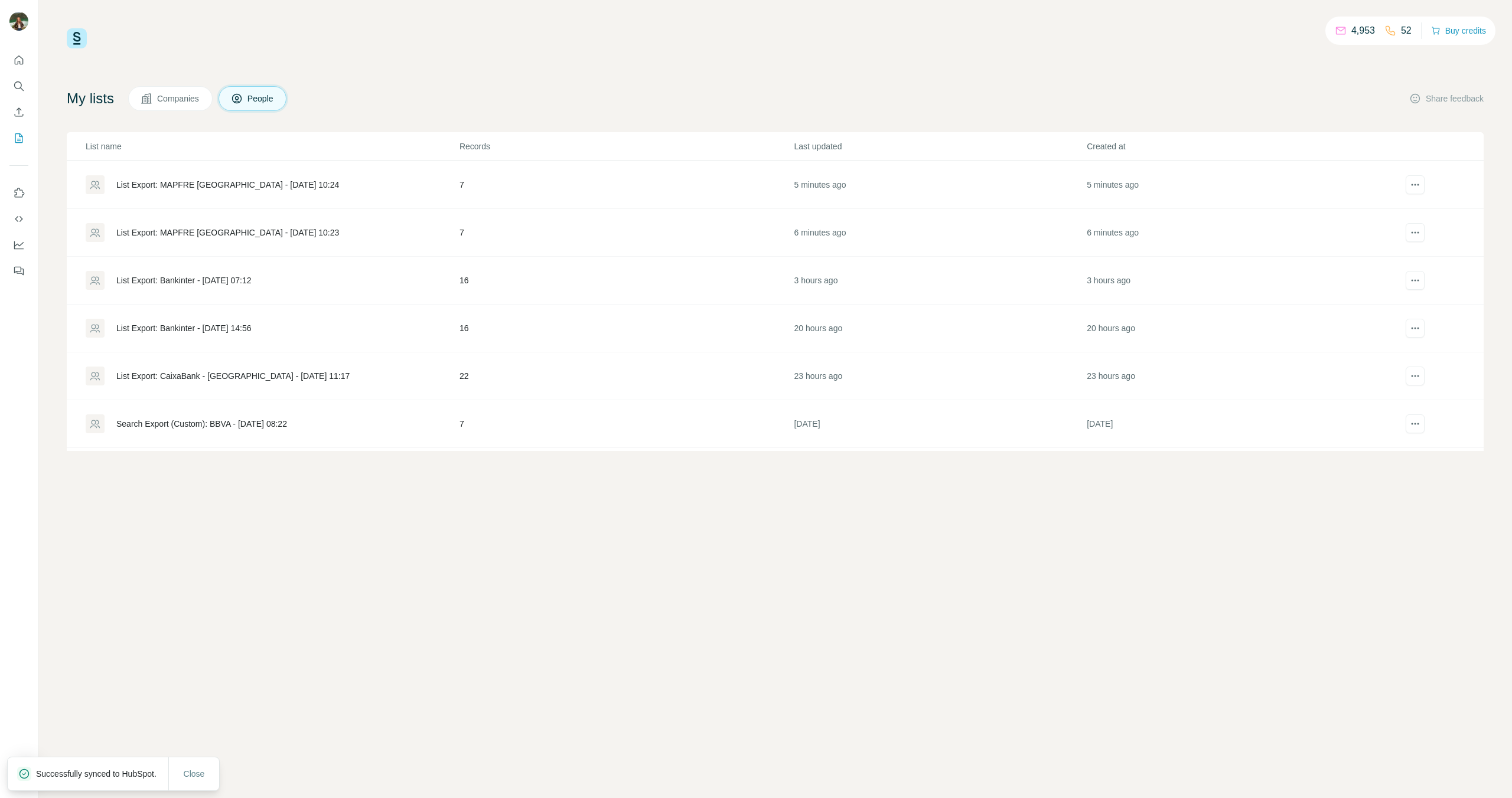
click at [192, 376] on div "List Export: CaixaBank - [GEOGRAPHIC_DATA] - [DATE] 11:17" at bounding box center [233, 376] width 233 height 12
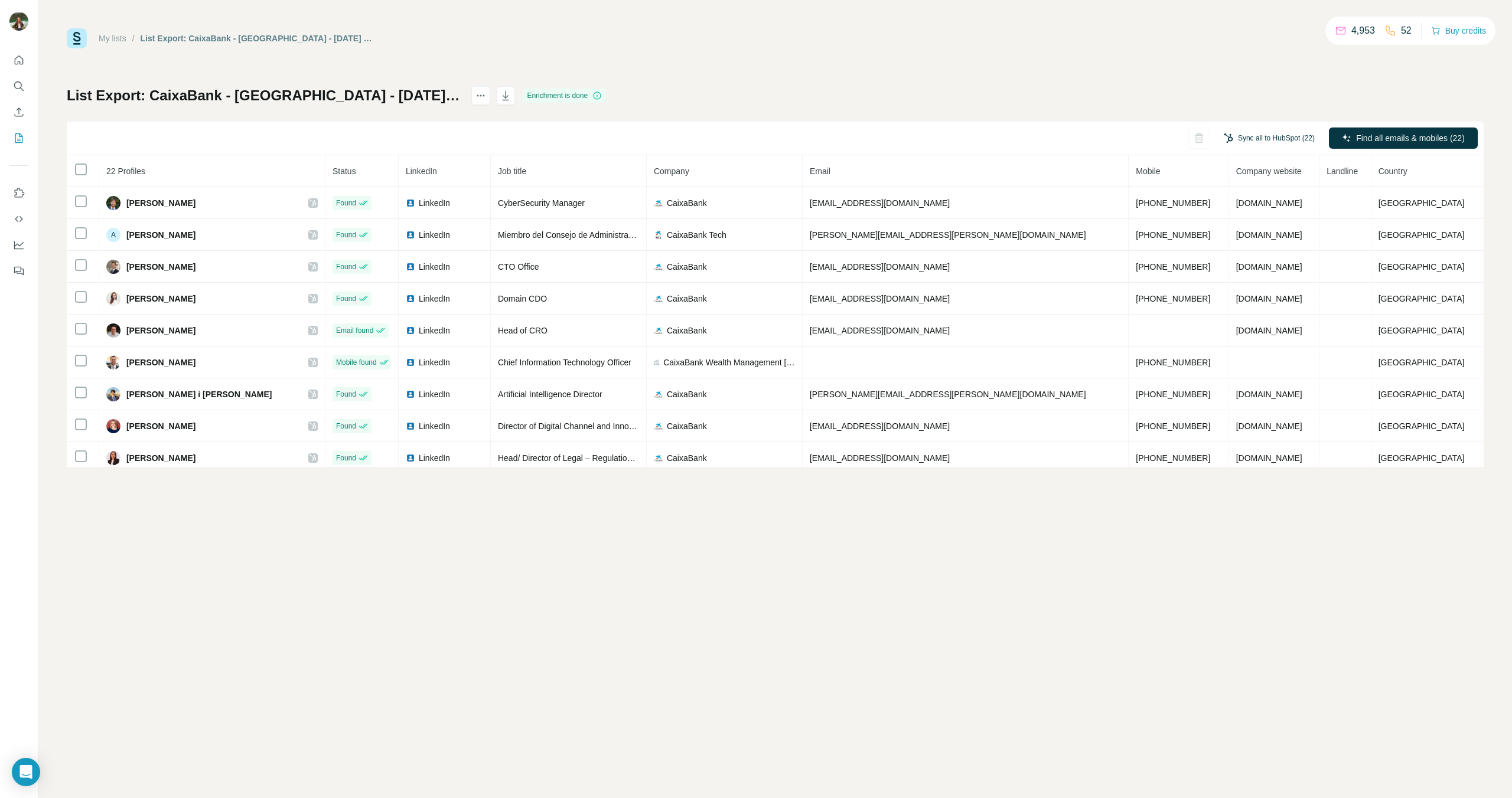
click at [1238, 138] on button "Sync all to HubSpot (22)" at bounding box center [1269, 138] width 107 height 18
click at [1218, 290] on button "Sync all to HubSpot" at bounding box center [1252, 297] width 131 height 24
click at [17, 142] on icon "My lists" at bounding box center [19, 138] width 12 height 12
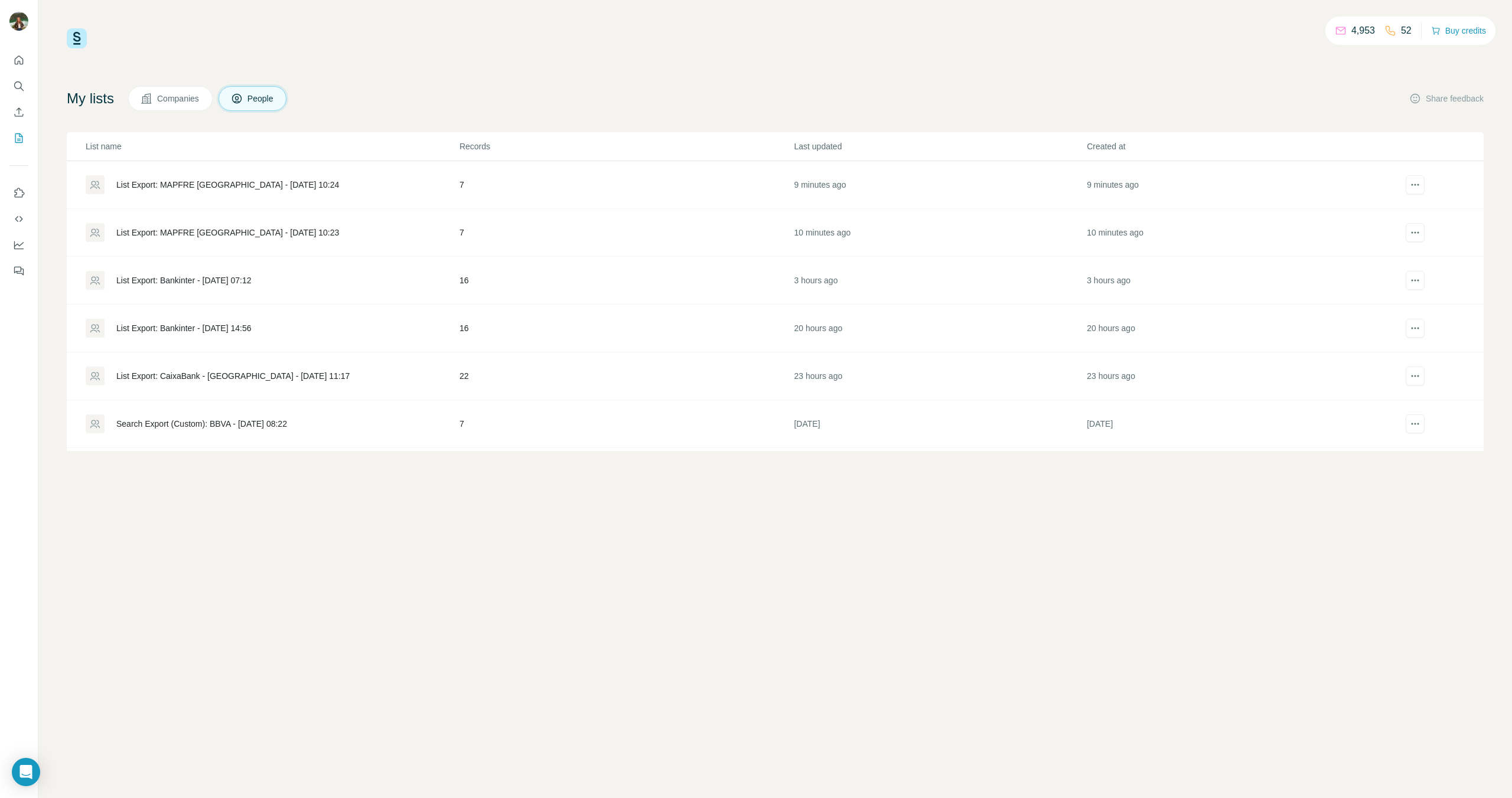
click at [156, 184] on div "List Export: MAPFRE [GEOGRAPHIC_DATA] - [DATE] 10:24" at bounding box center [228, 185] width 223 height 12
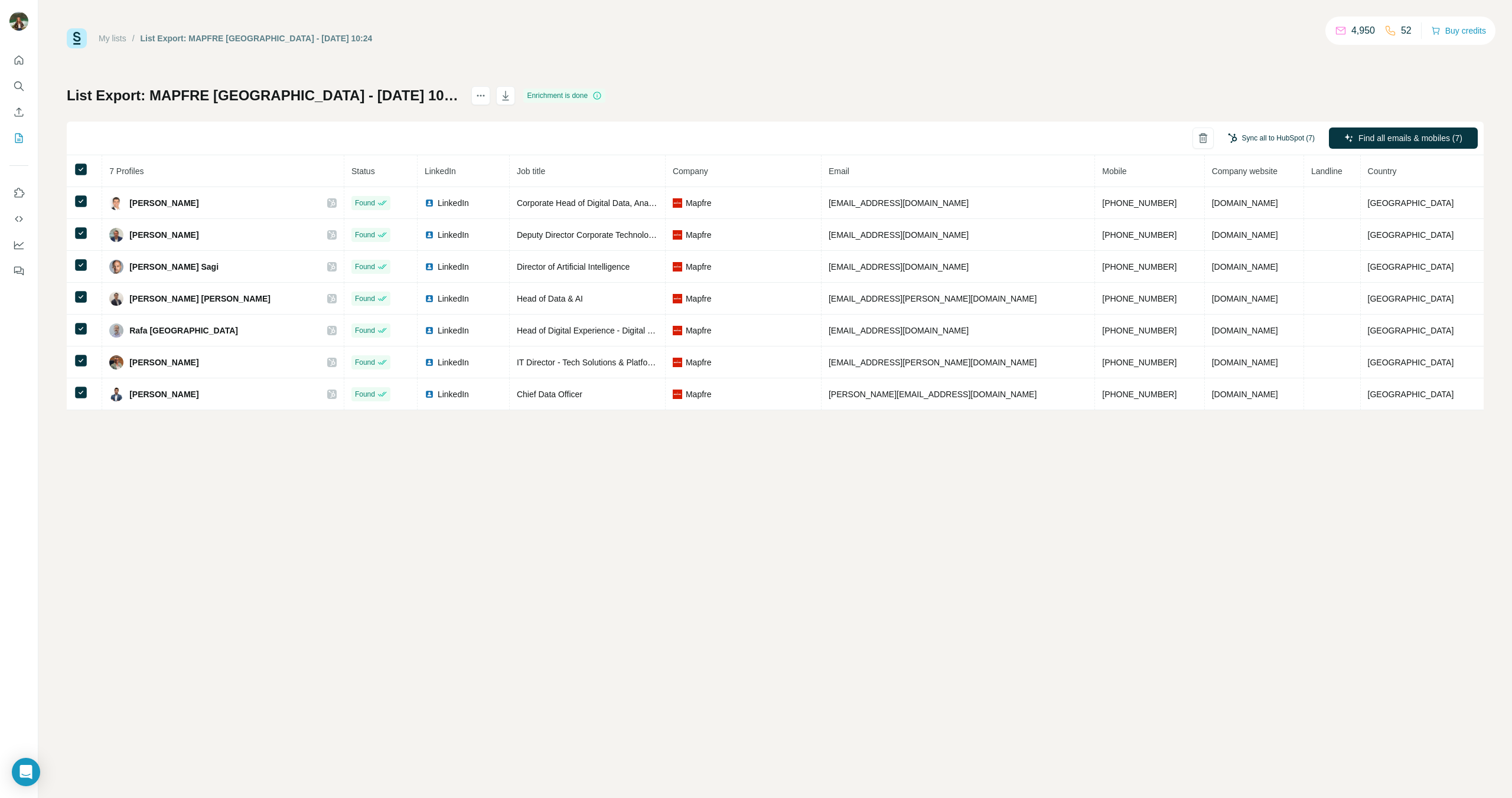
click at [1265, 138] on button "Sync all to HubSpot (7)" at bounding box center [1271, 138] width 103 height 18
click at [1240, 235] on button "Sync all to HubSpot" at bounding box center [1252, 227] width 131 height 24
